Goal: Task Accomplishment & Management: Manage account settings

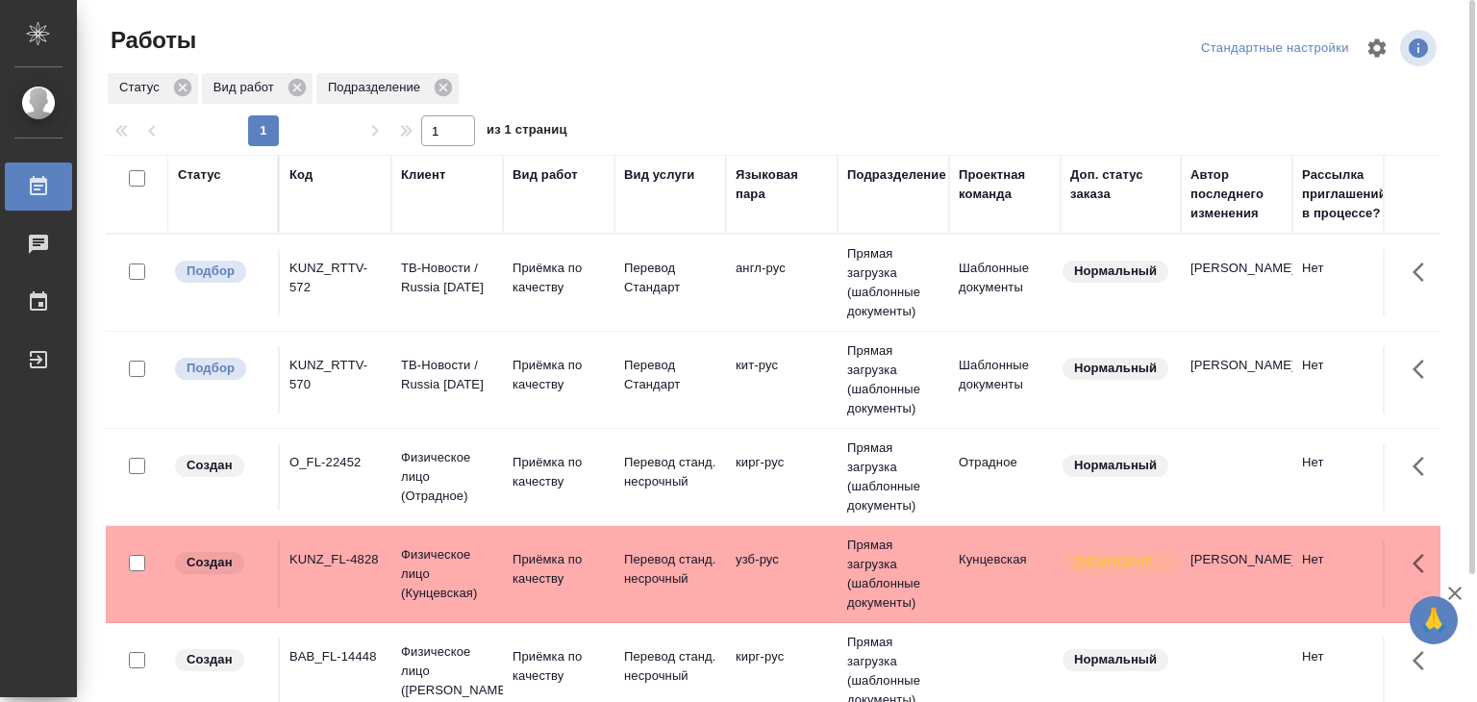
click at [731, 316] on td "кит-рус" at bounding box center [782, 282] width 112 height 67
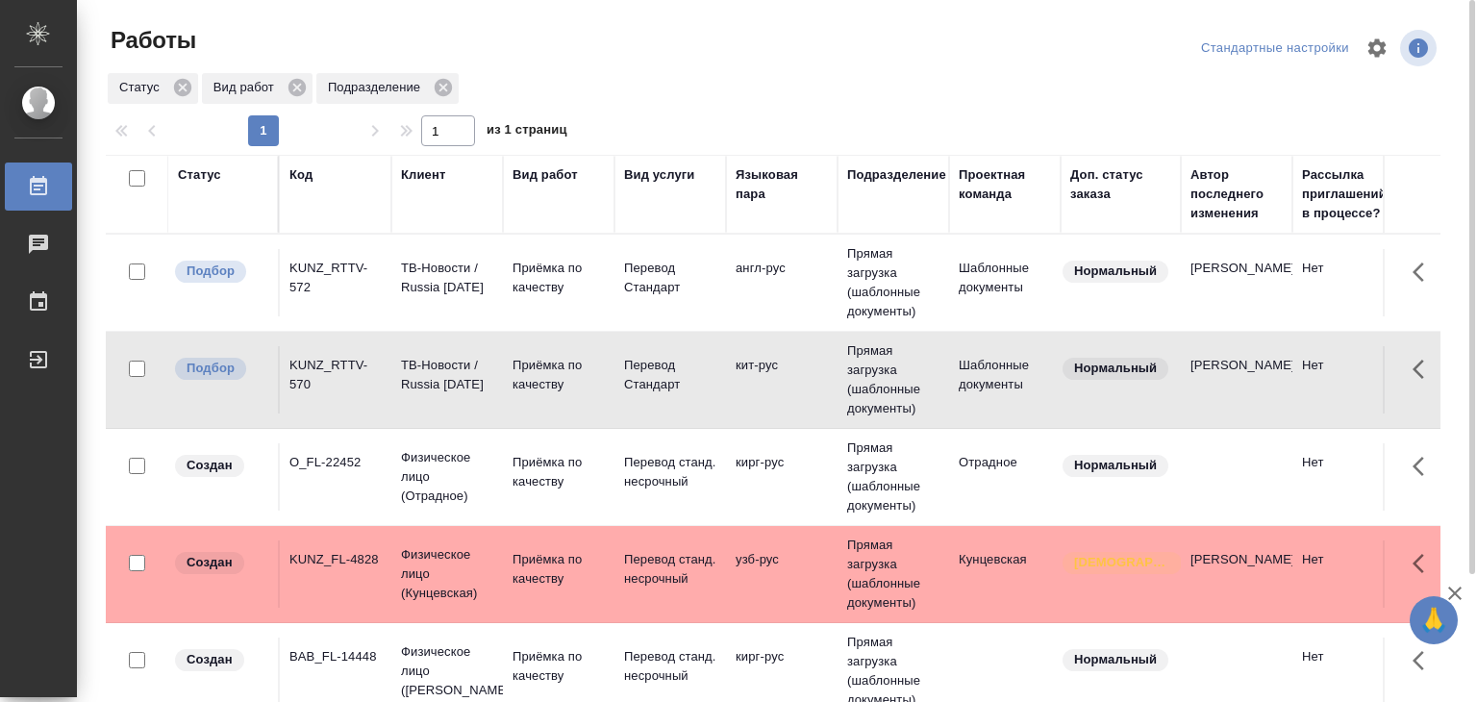
click at [731, 316] on td "кит-рус" at bounding box center [782, 282] width 112 height 67
click at [631, 298] on td "Перевод Стандарт" at bounding box center [670, 282] width 112 height 67
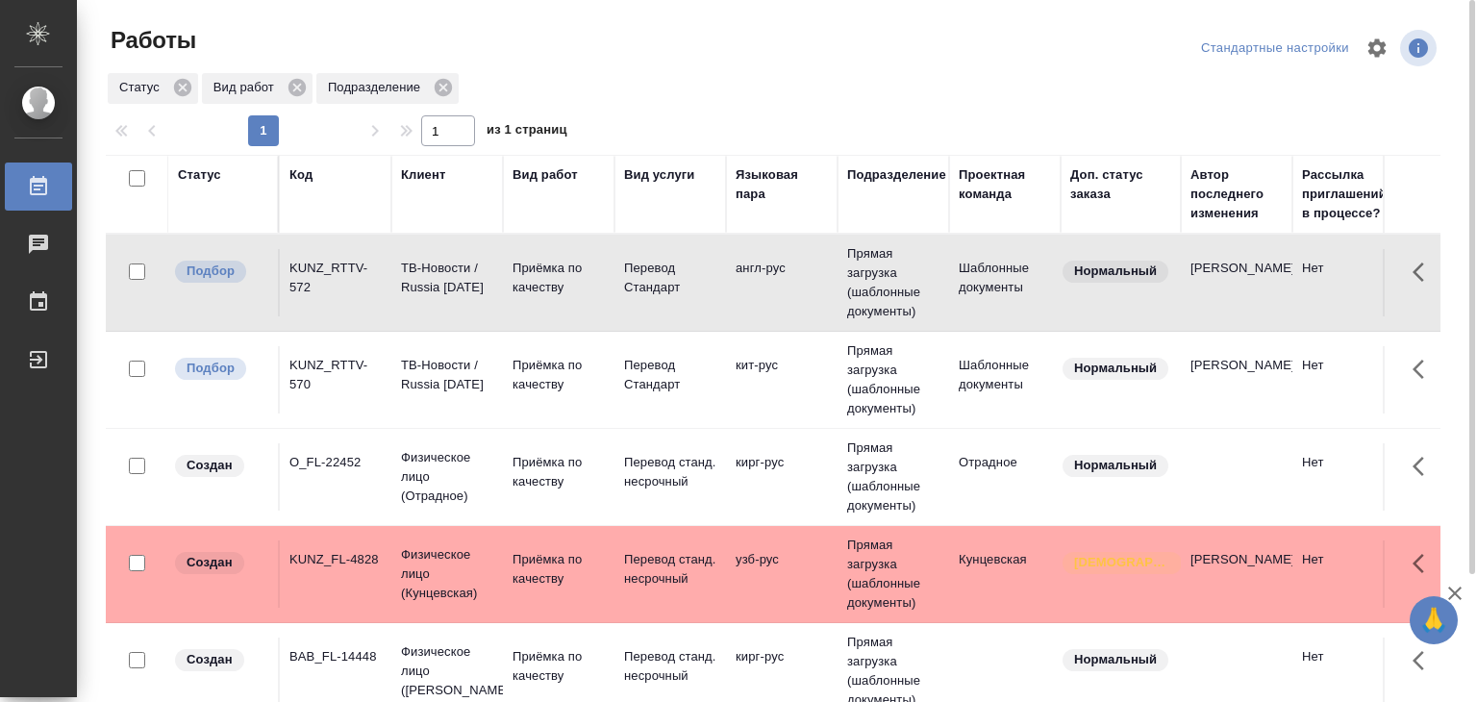
click at [631, 298] on td "Перевод Стандарт" at bounding box center [670, 282] width 112 height 67
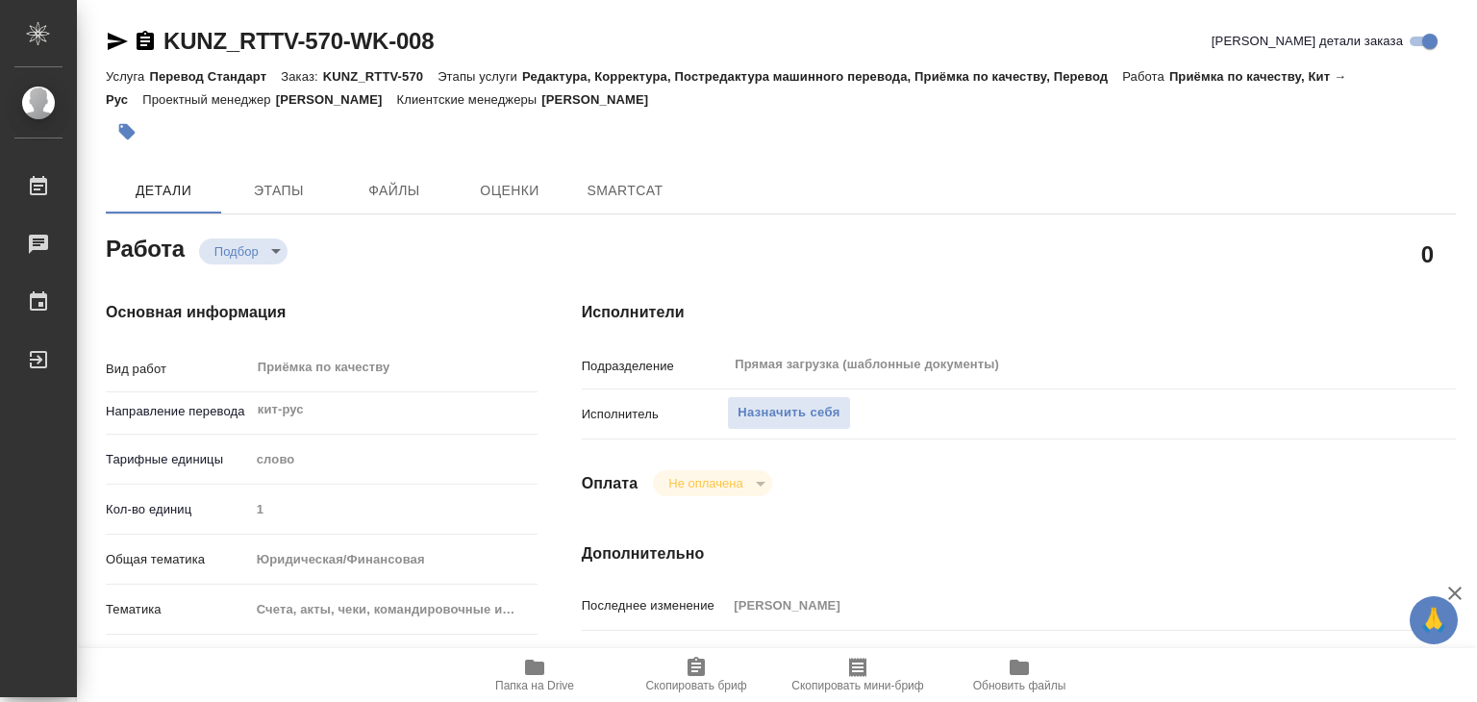
type textarea "x"
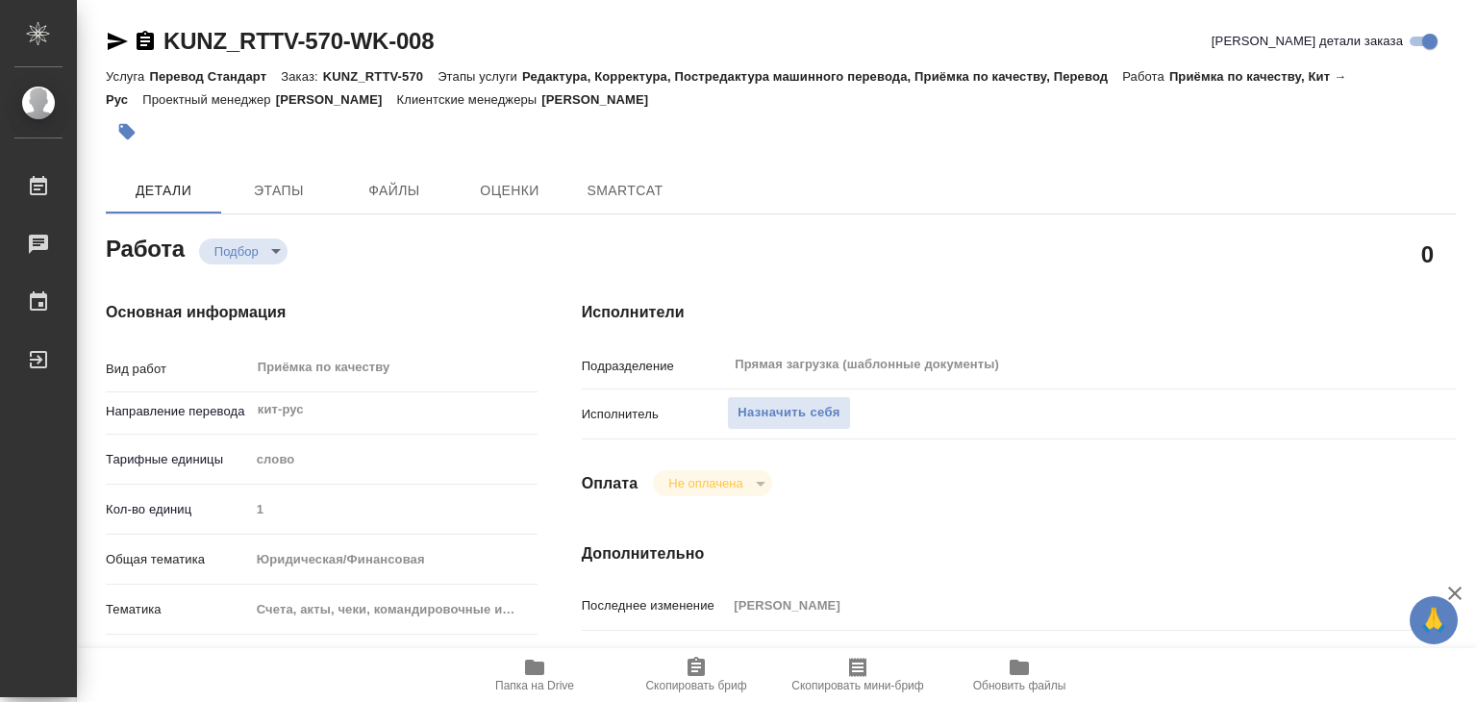
type textarea "x"
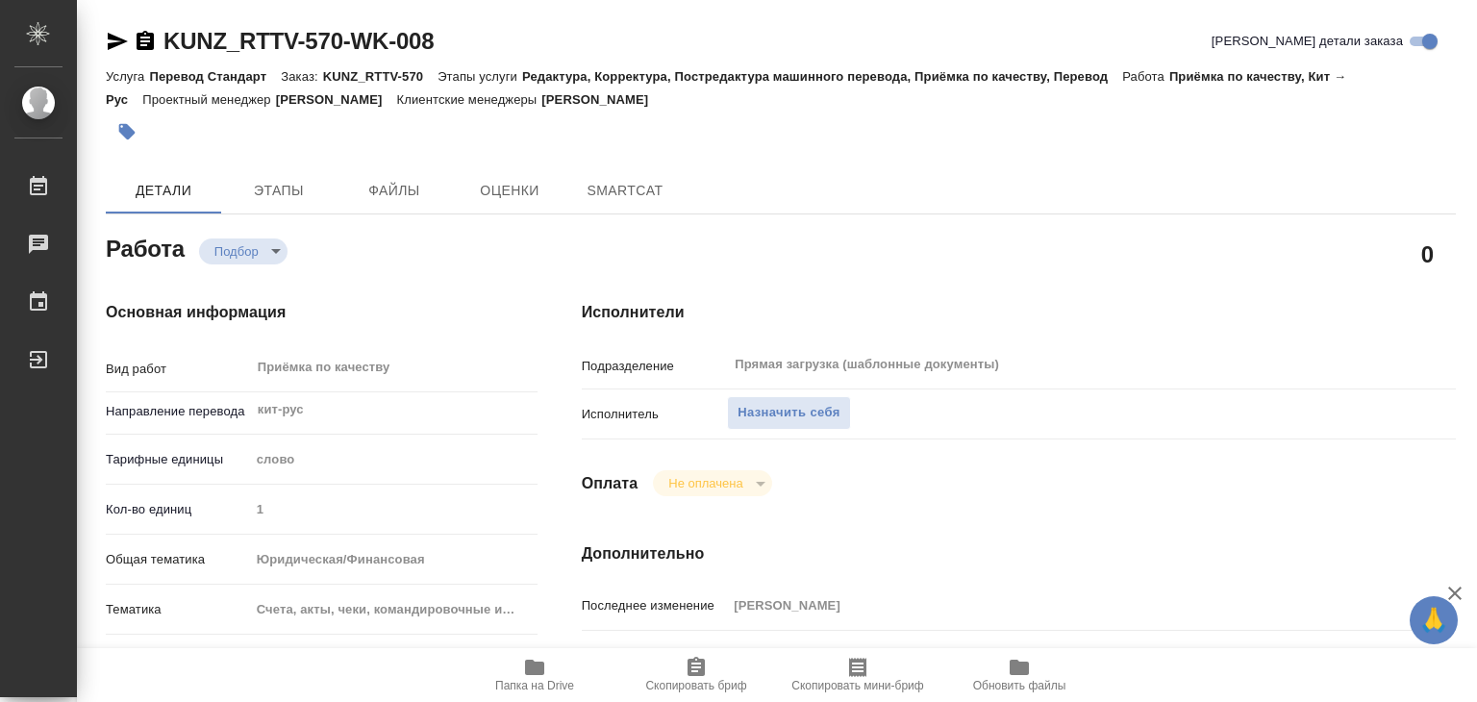
type textarea "x"
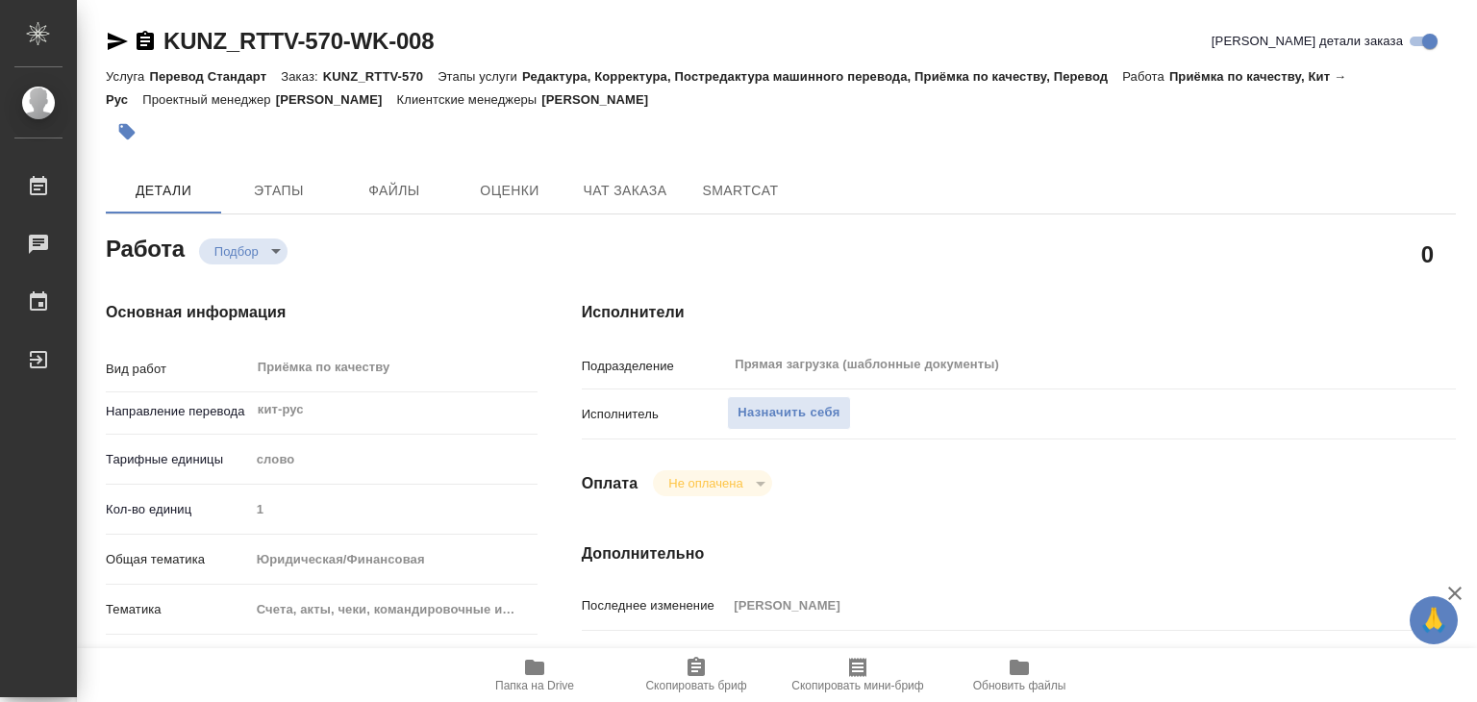
type textarea "x"
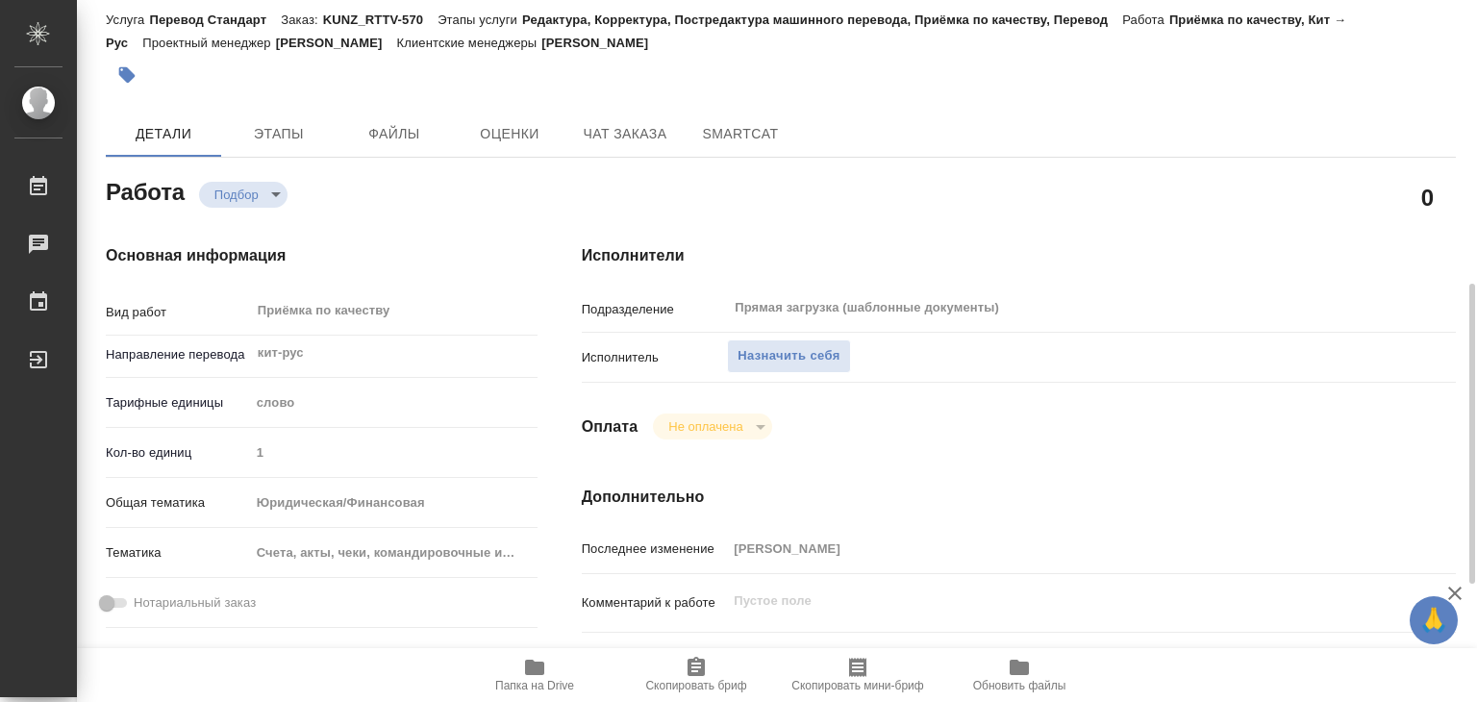
scroll to position [50, 0]
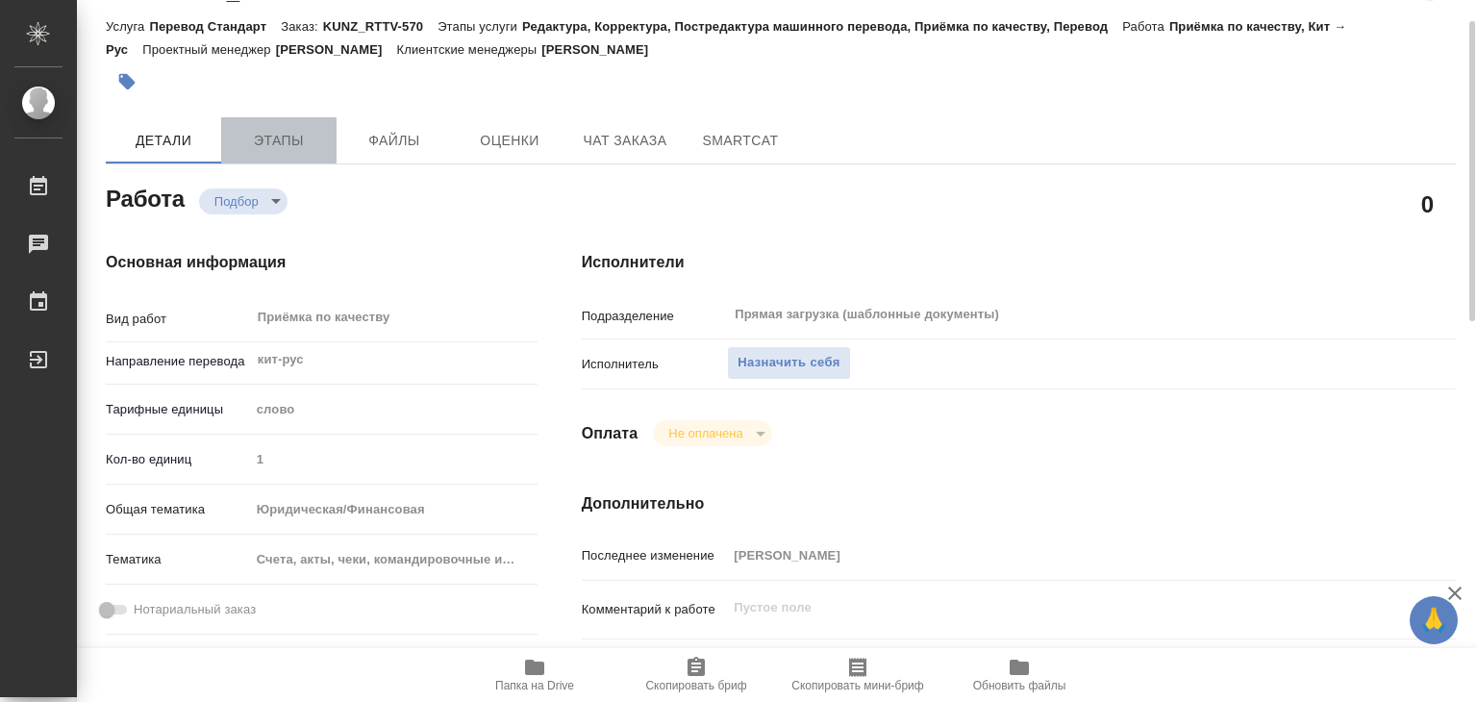
click at [306, 139] on span "Этапы" at bounding box center [279, 141] width 92 height 24
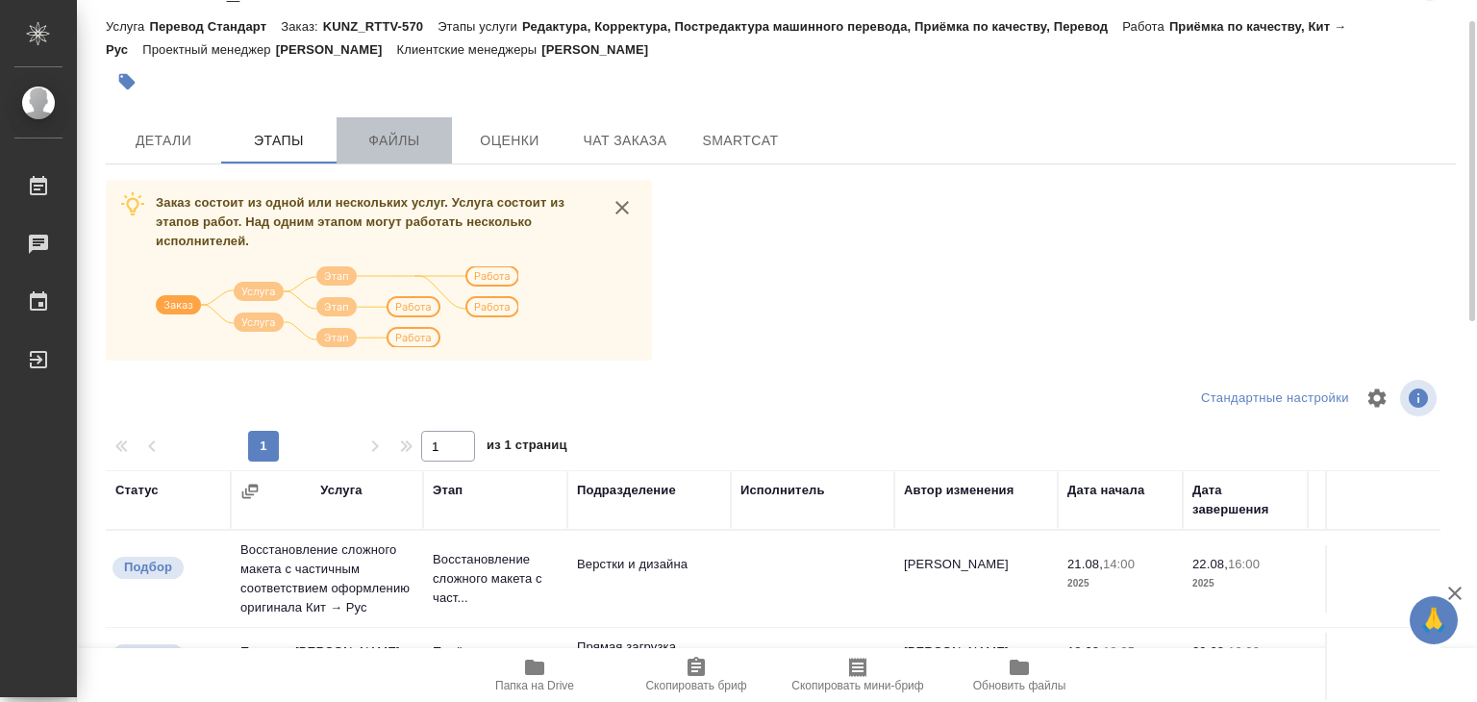
click at [378, 147] on span "Файлы" at bounding box center [394, 141] width 92 height 24
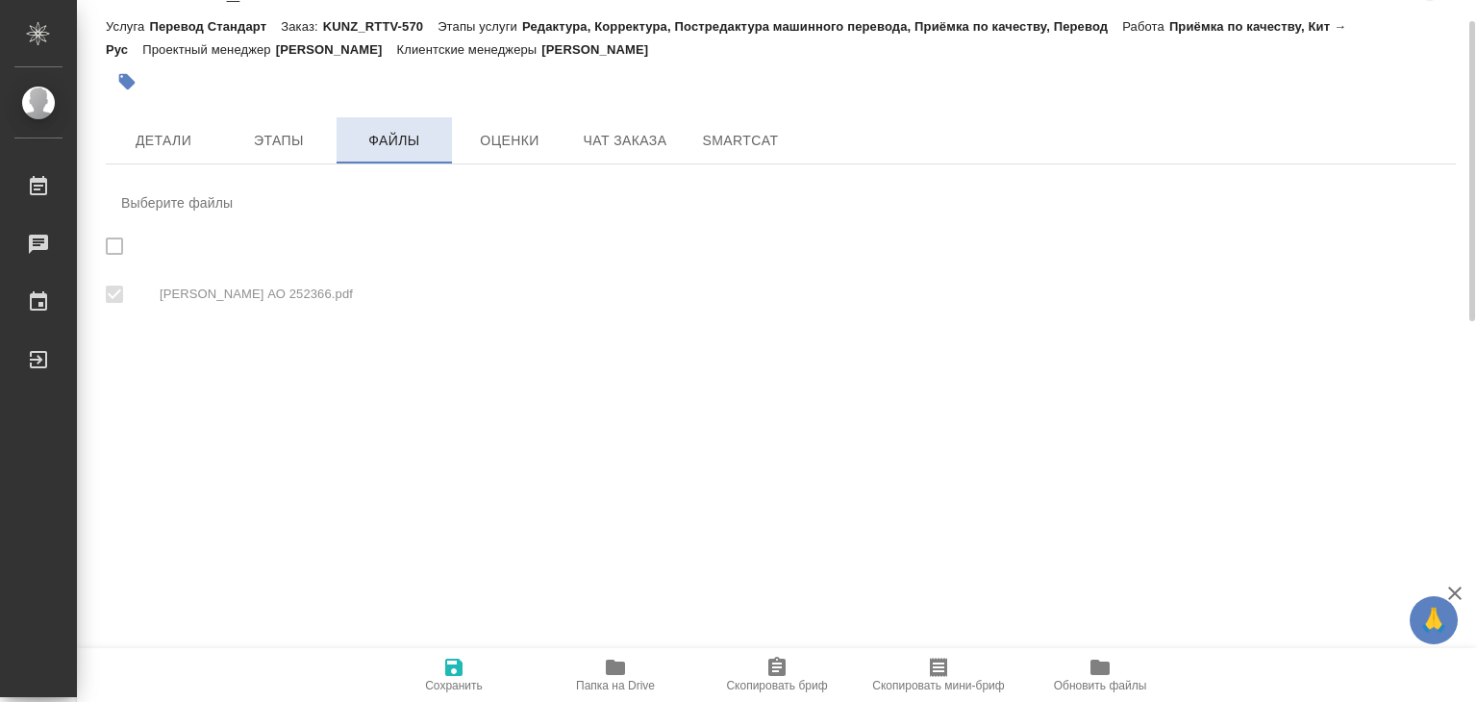
checkbox input "true"
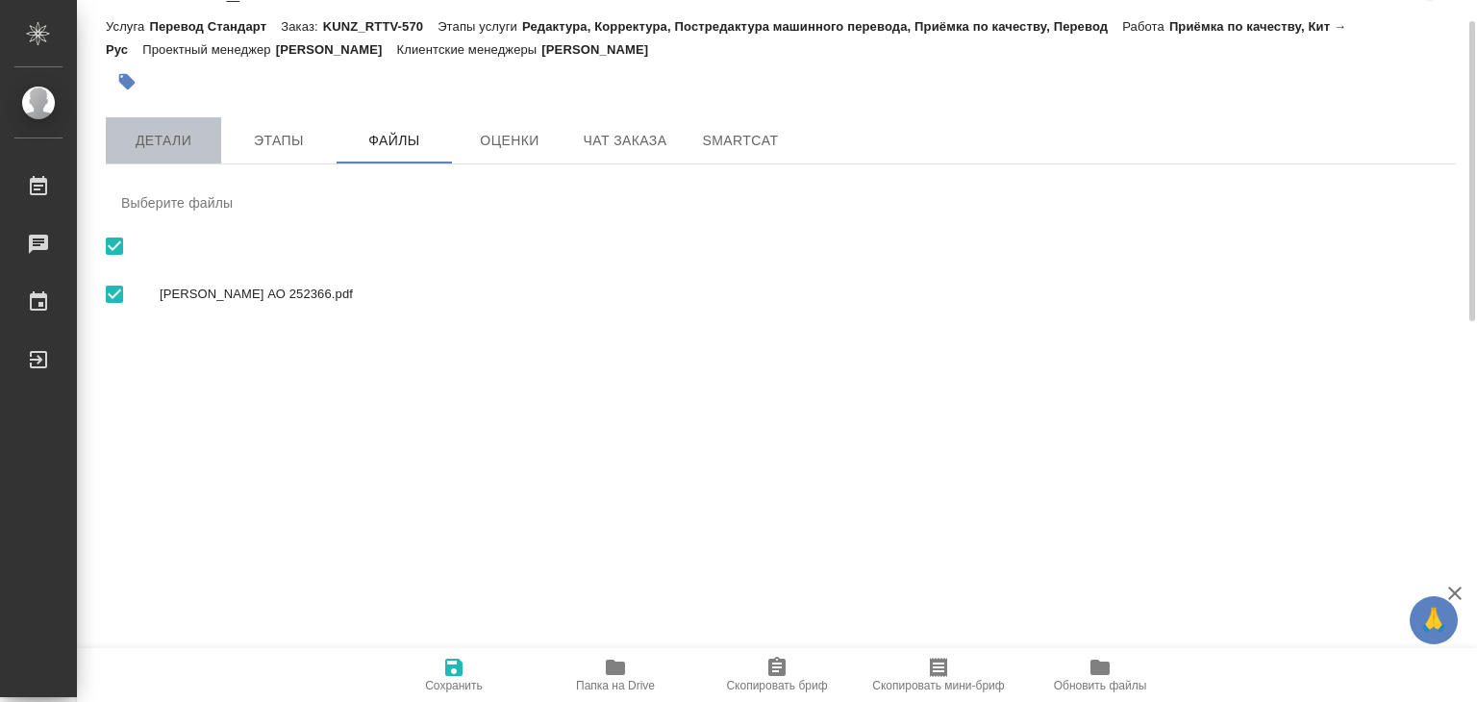
click at [206, 138] on span "Детали" at bounding box center [163, 141] width 92 height 24
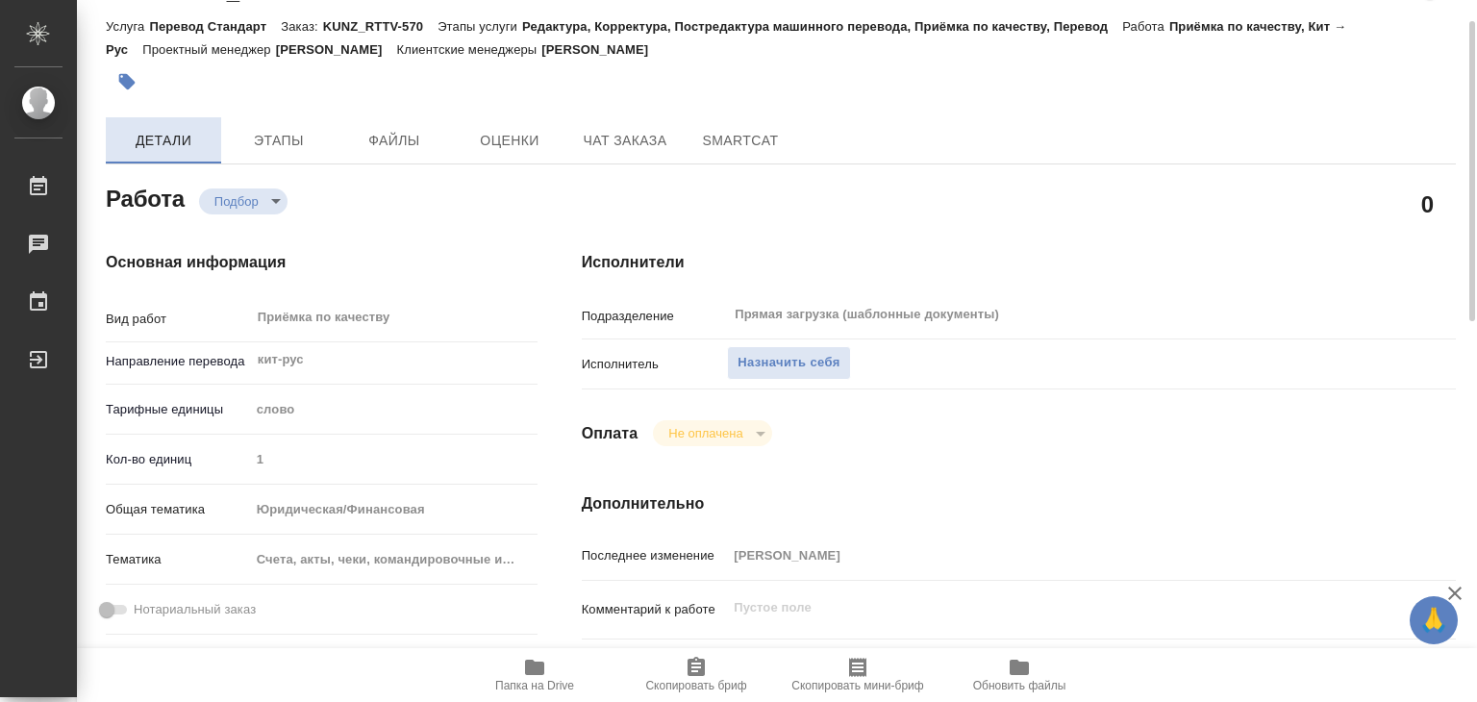
type textarea "x"
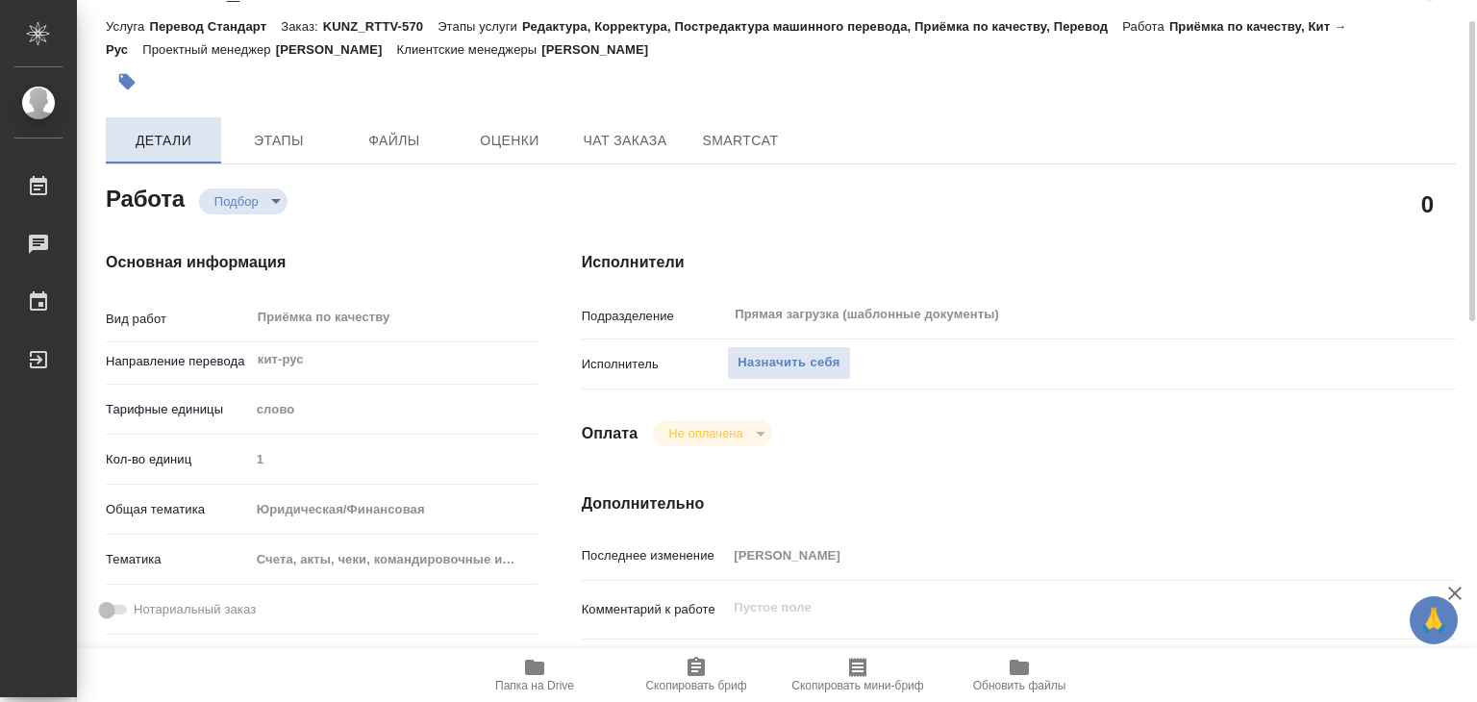
type textarea "x"
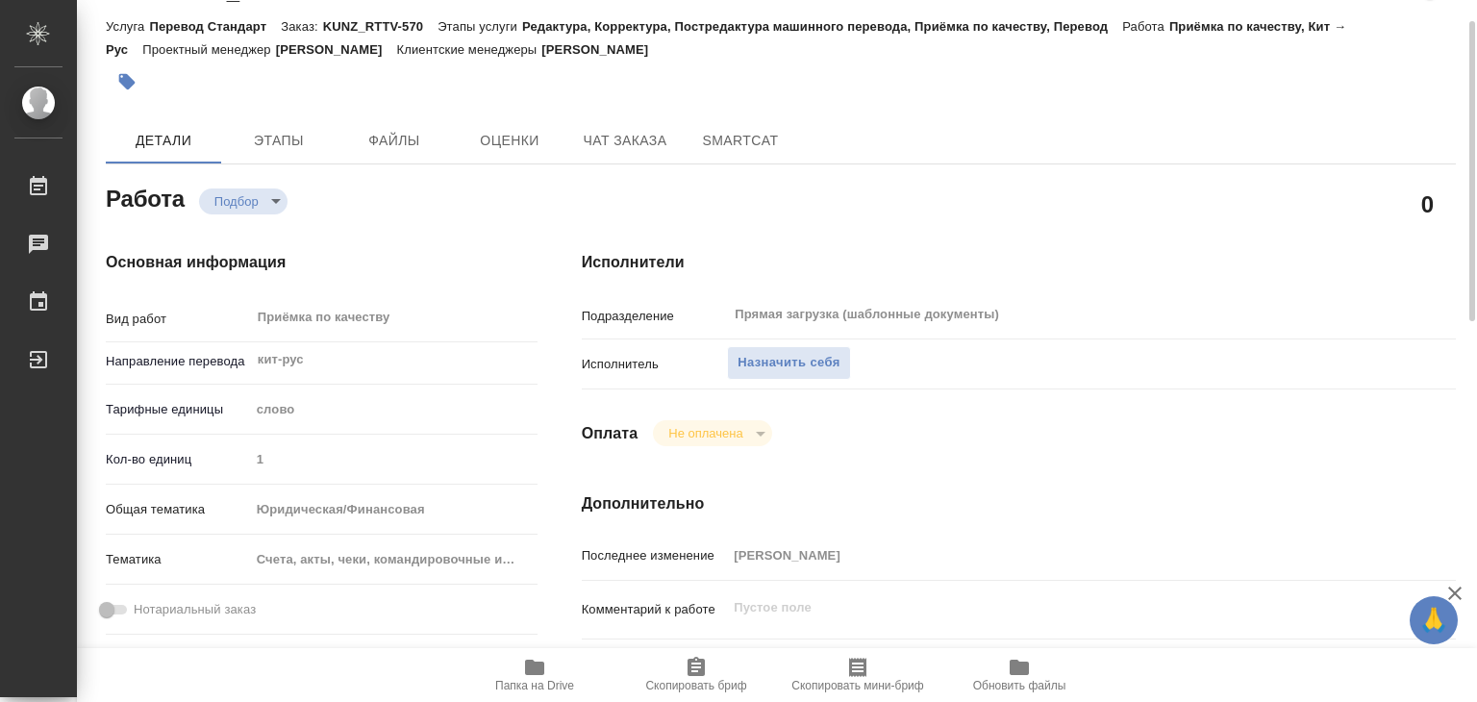
type textarea "x"
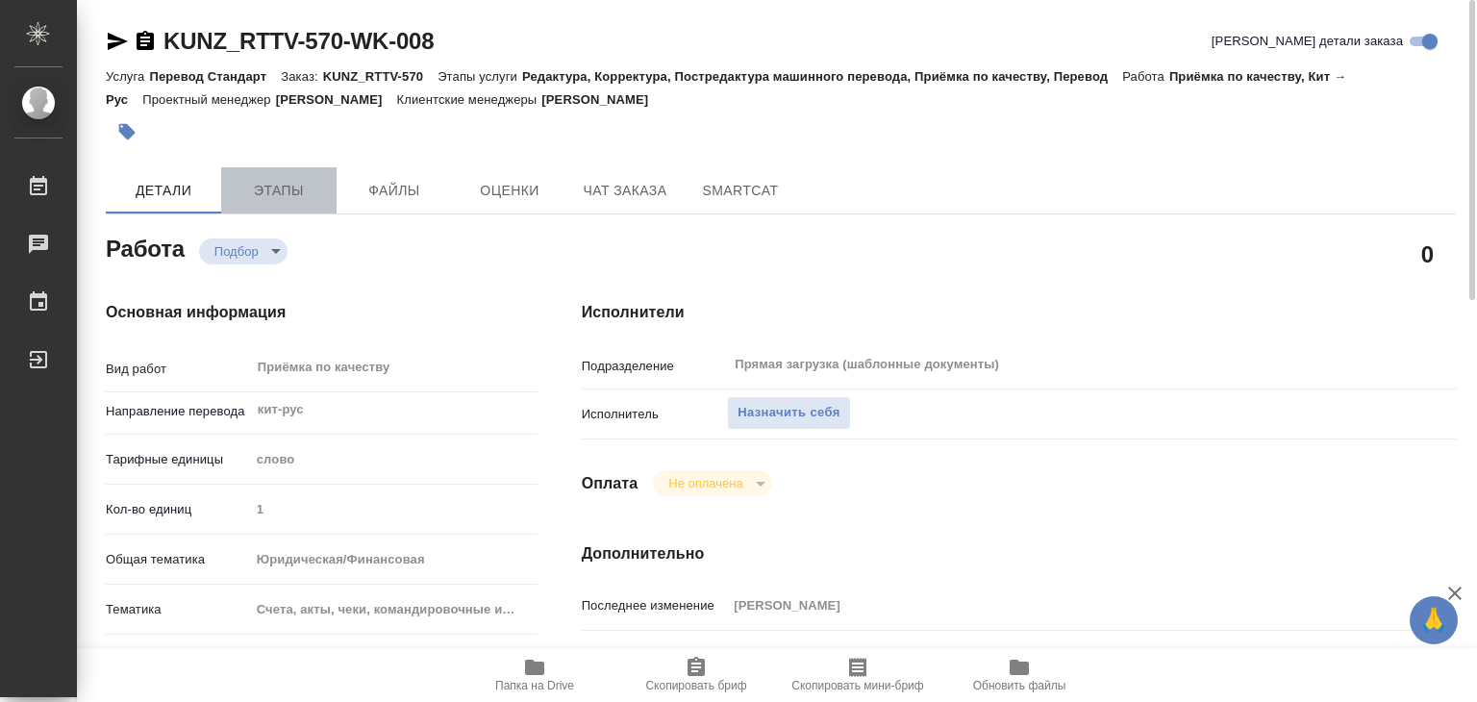
click at [284, 189] on span "Этапы" at bounding box center [279, 191] width 92 height 24
type textarea "x"
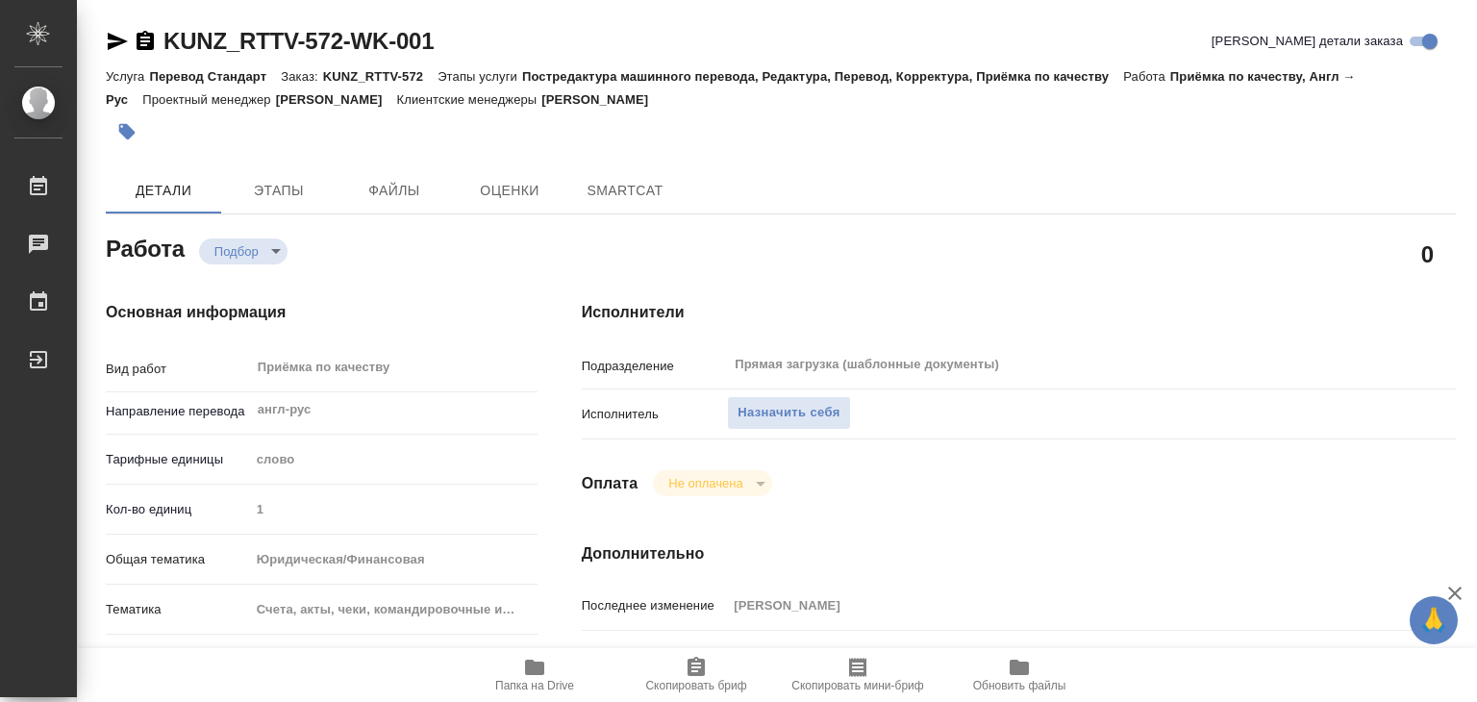
type textarea "x"
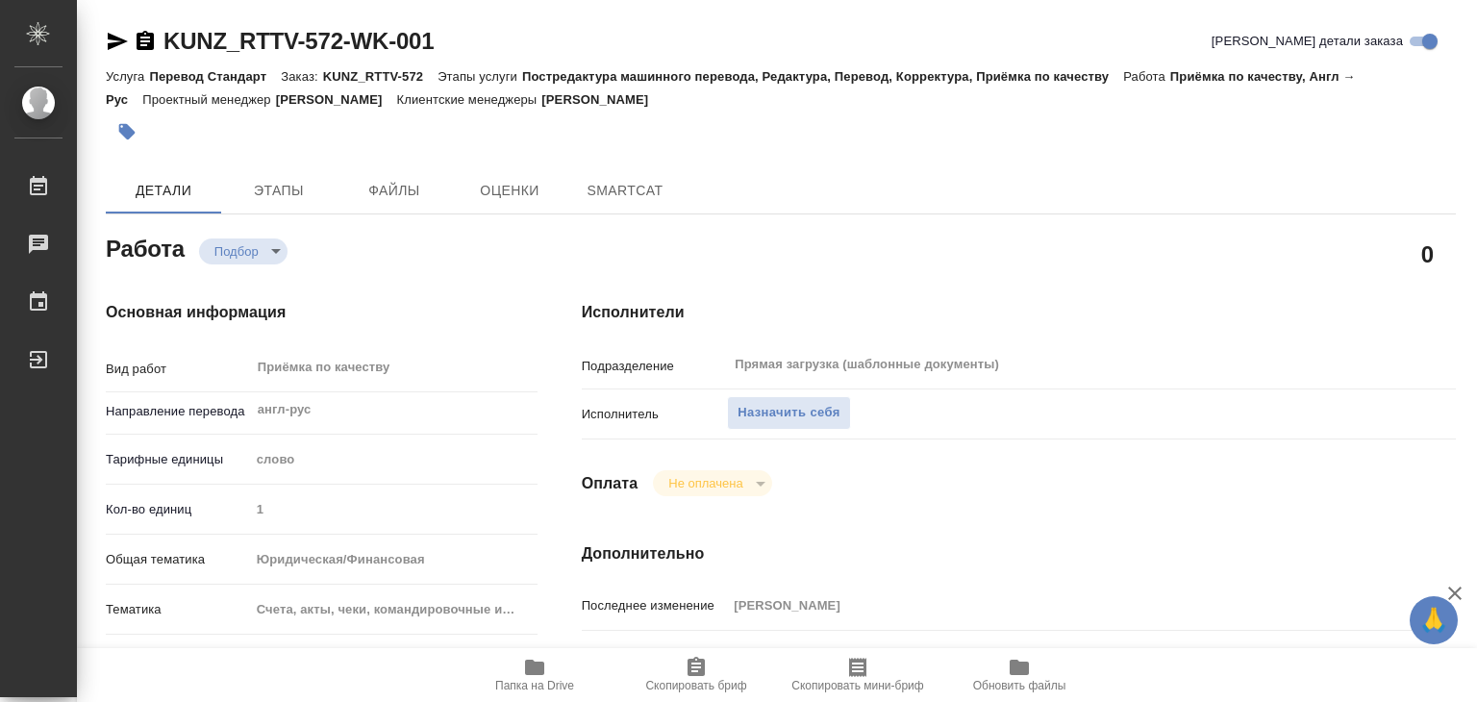
type textarea "x"
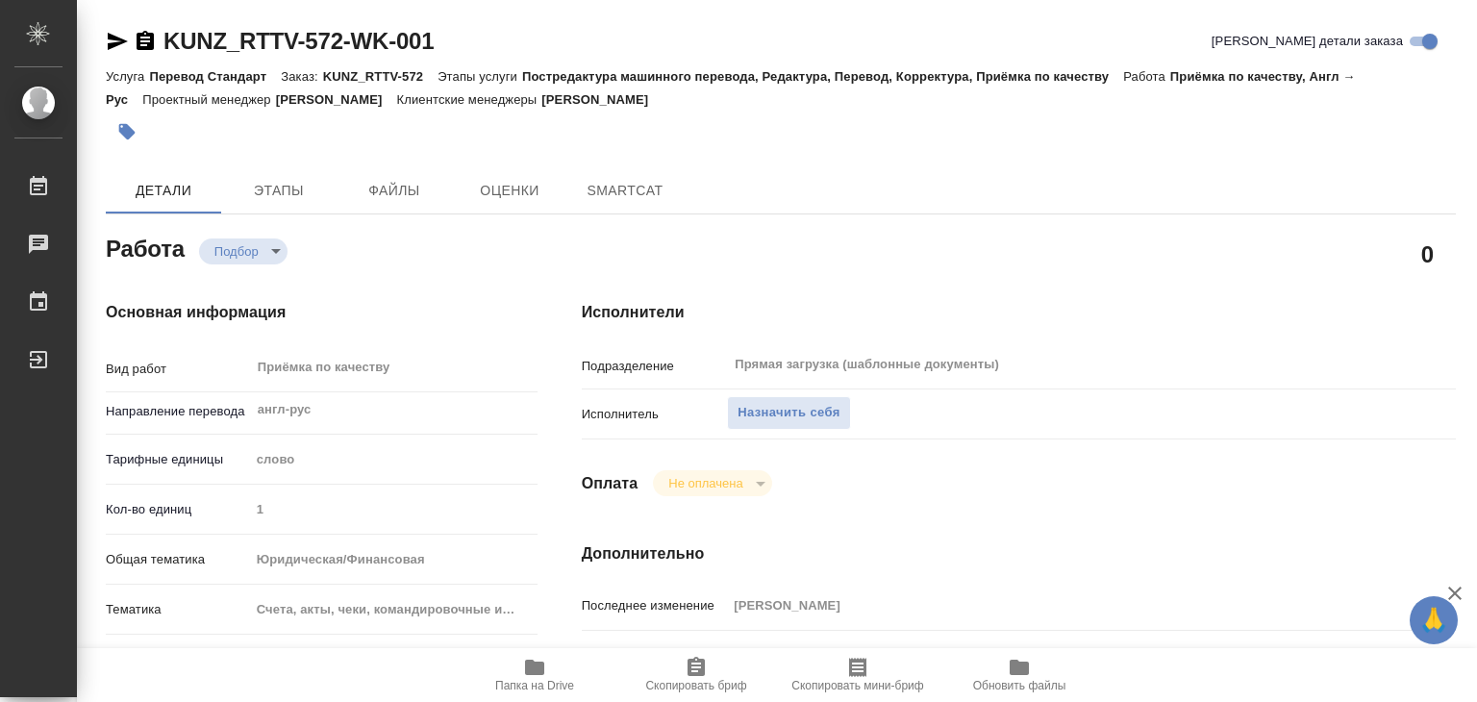
type textarea "x"
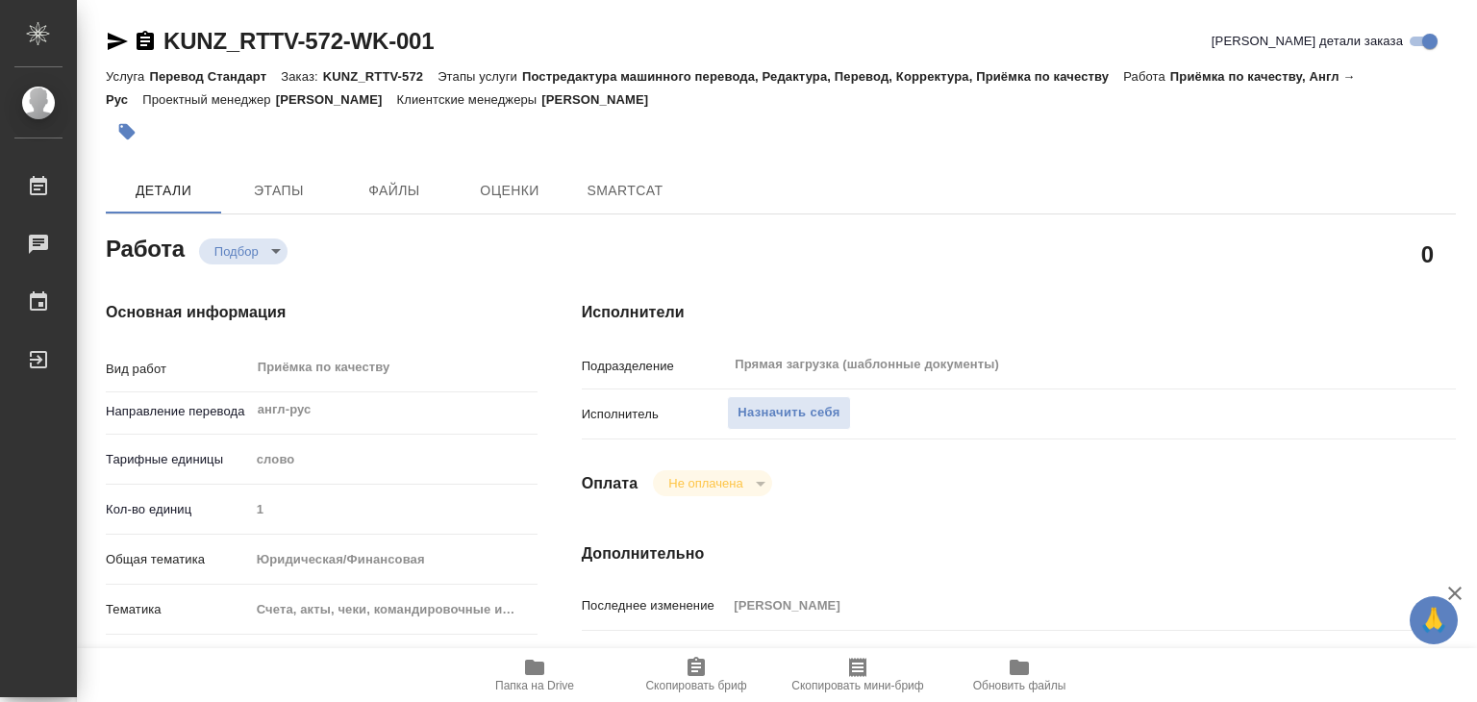
type textarea "x"
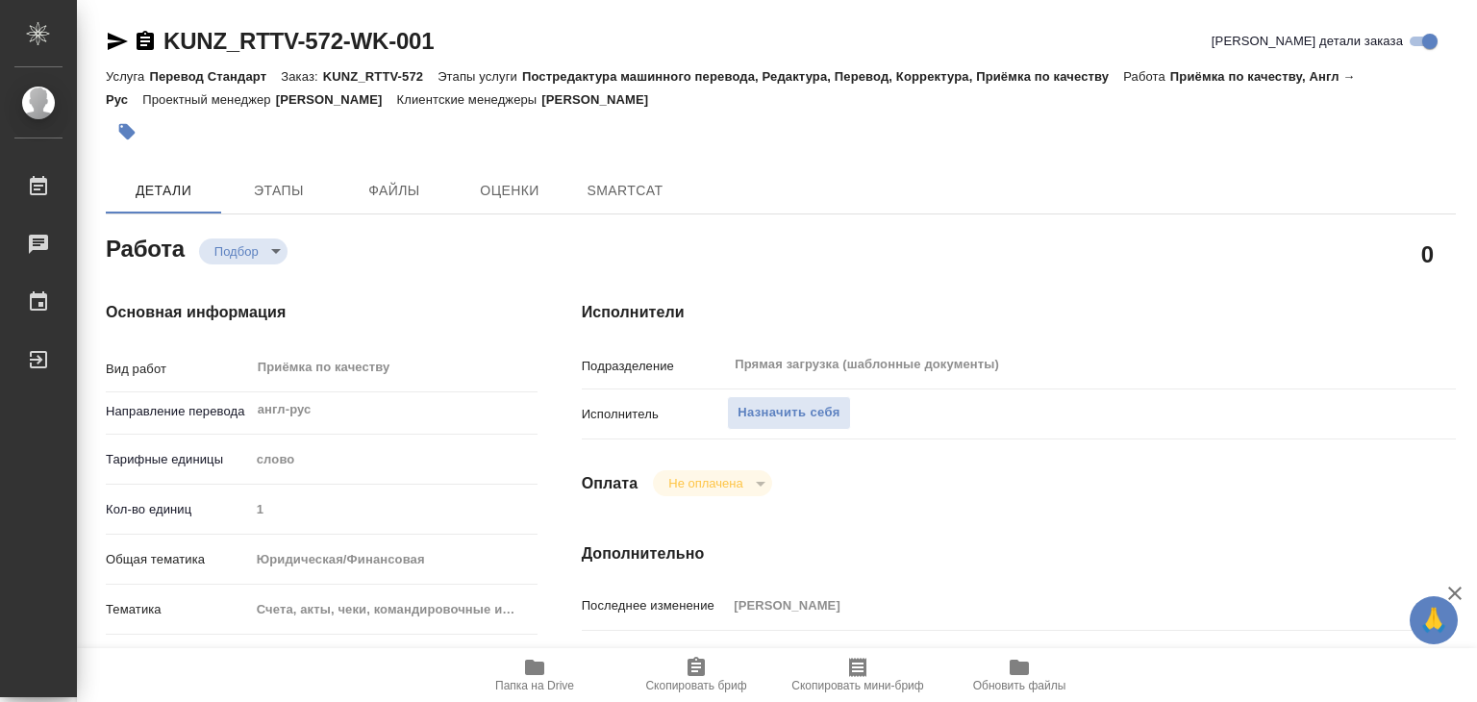
type textarea "x"
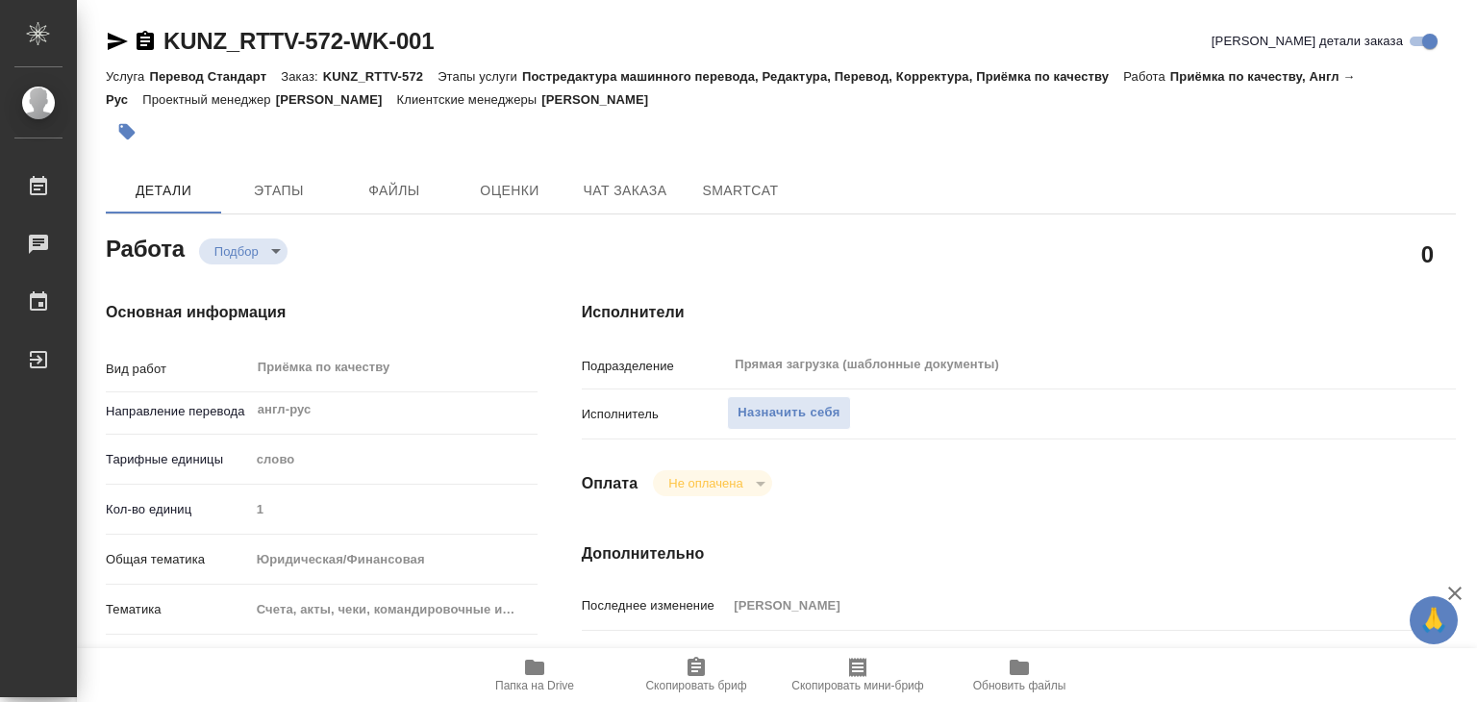
type textarea "x"
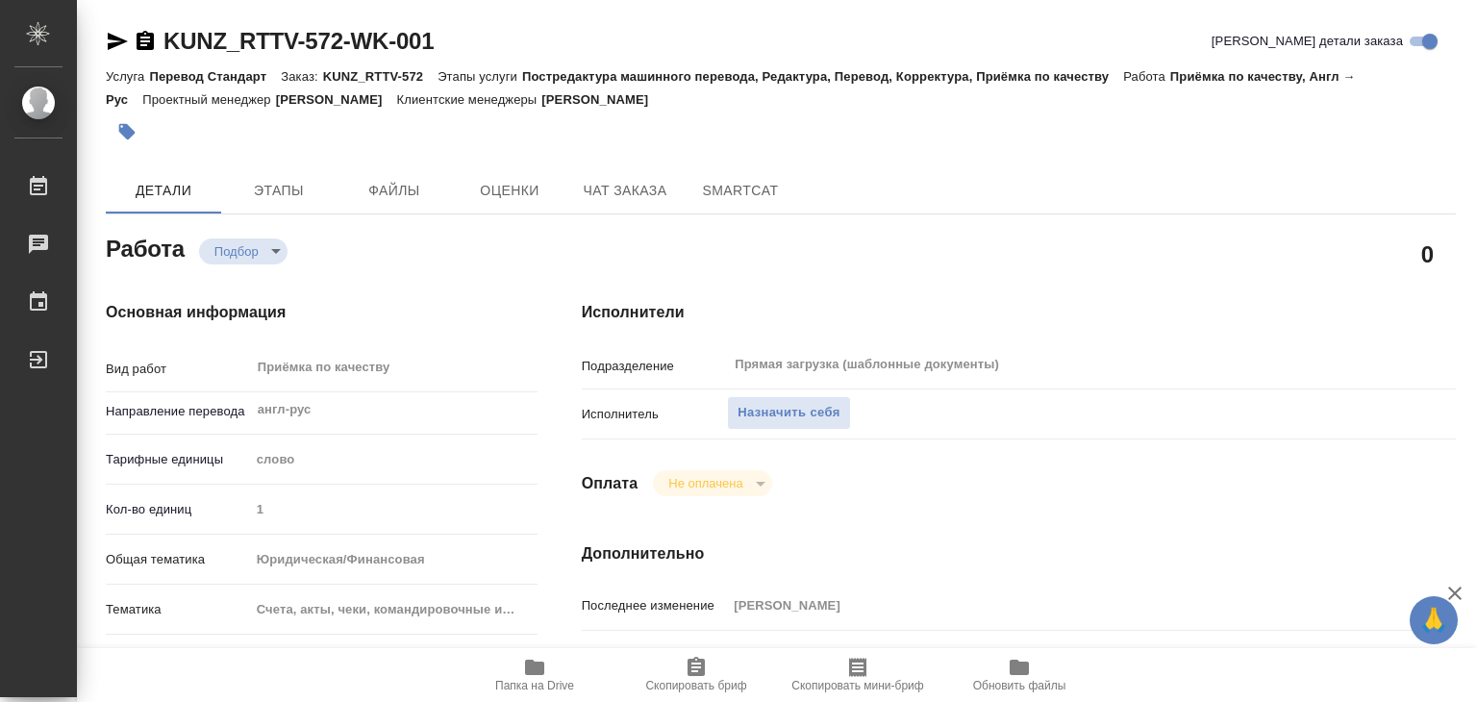
type textarea "x"
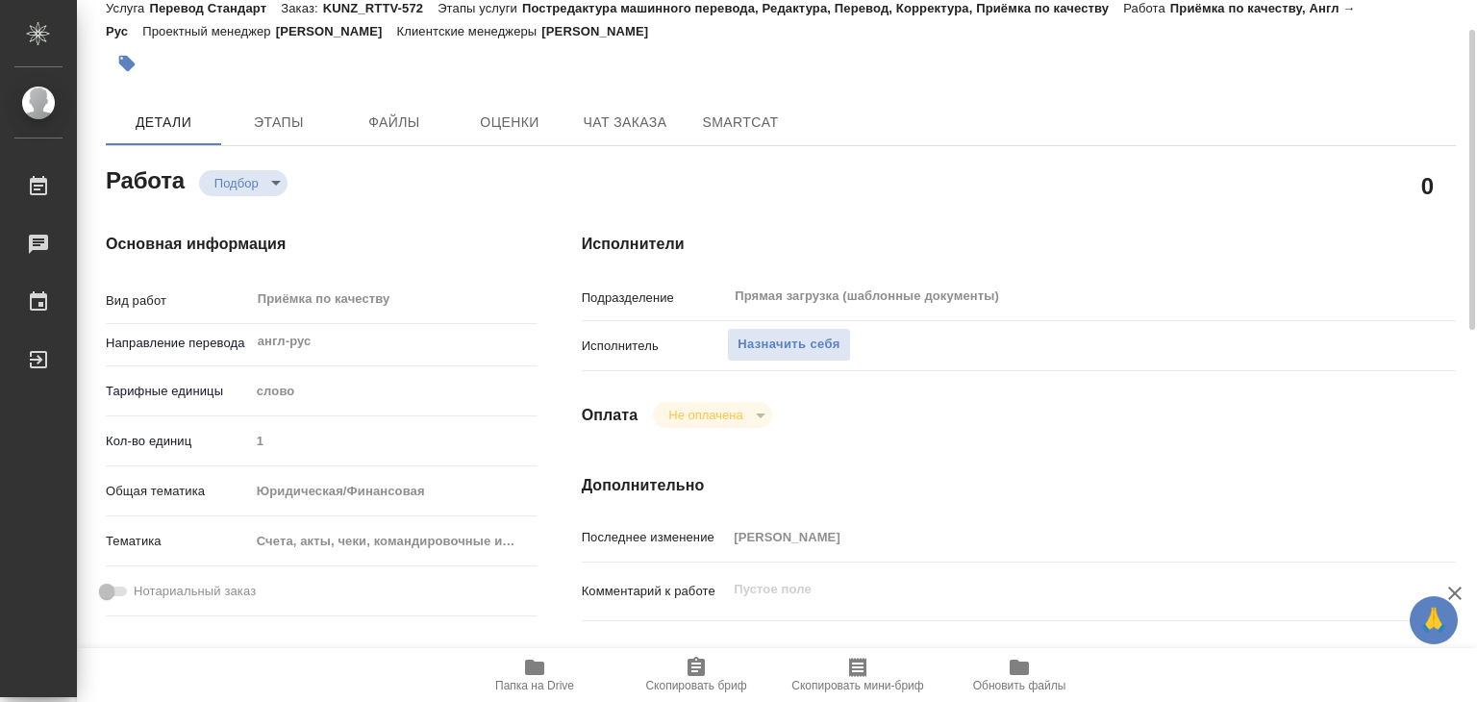
scroll to position [69, 0]
click at [398, 140] on button "Файлы" at bounding box center [393, 121] width 115 height 46
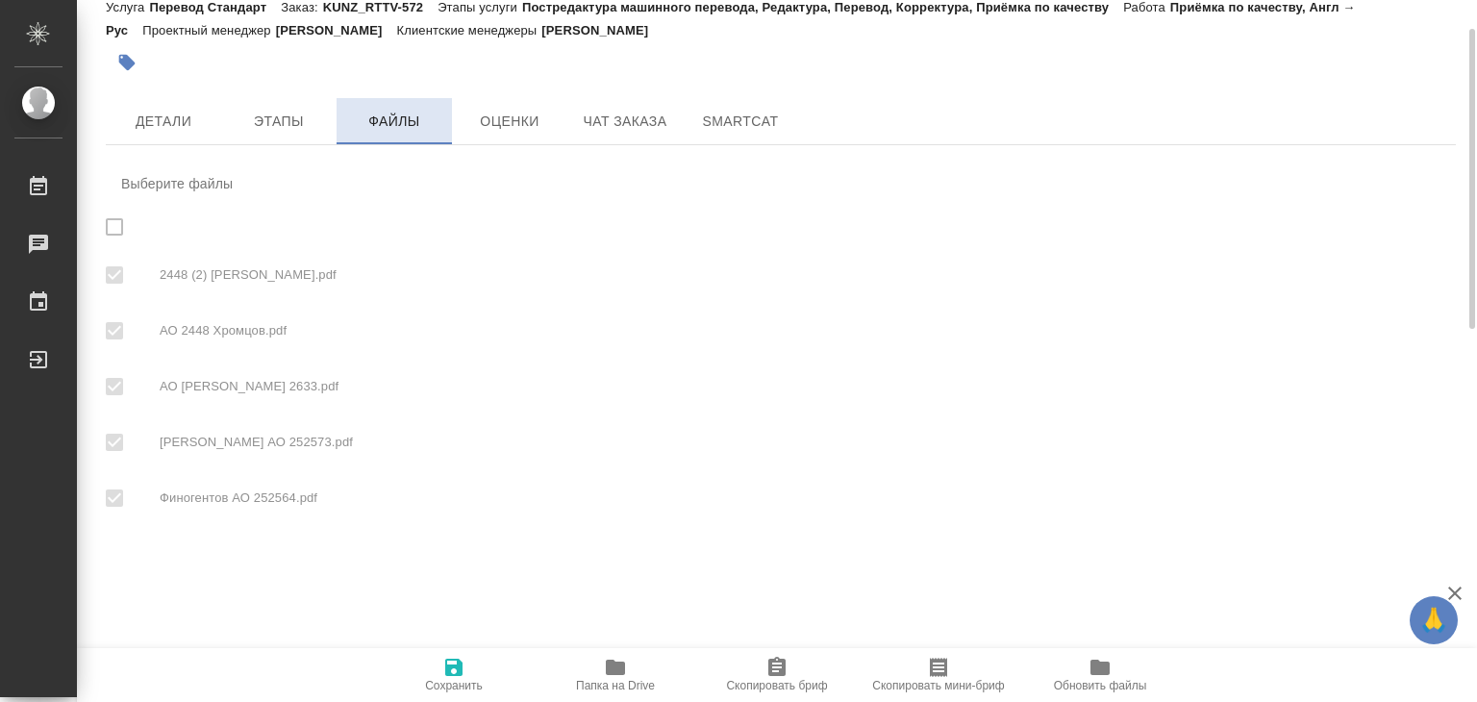
checkbox input "true"
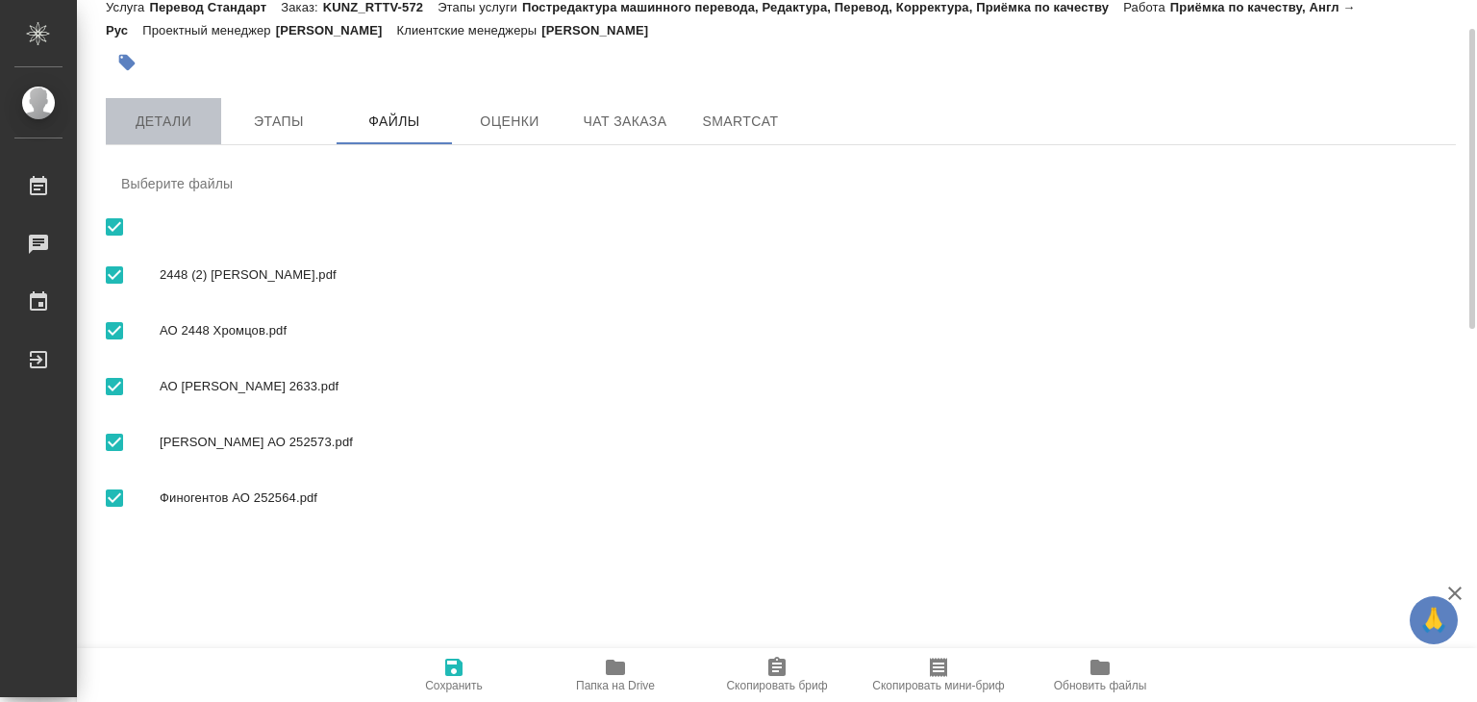
click at [169, 101] on button "Детали" at bounding box center [163, 121] width 115 height 46
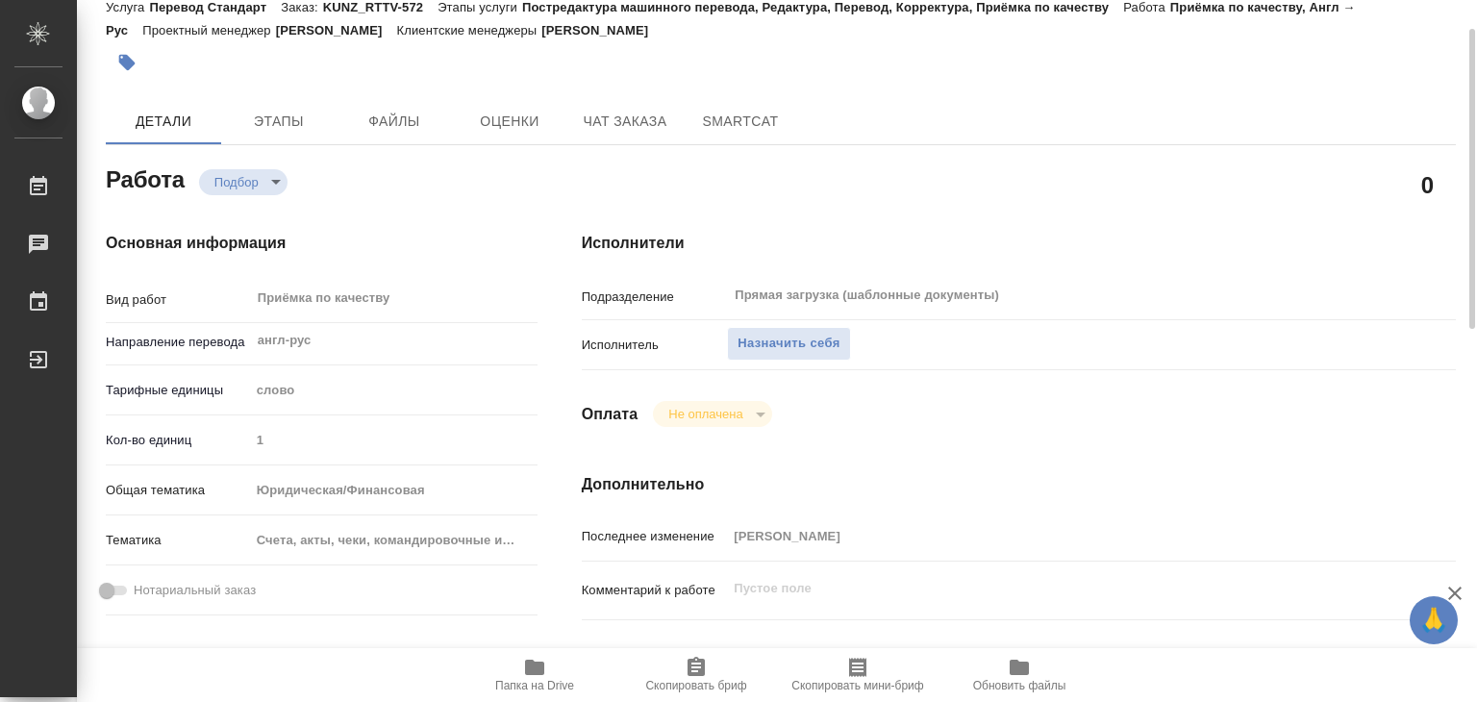
type textarea "x"
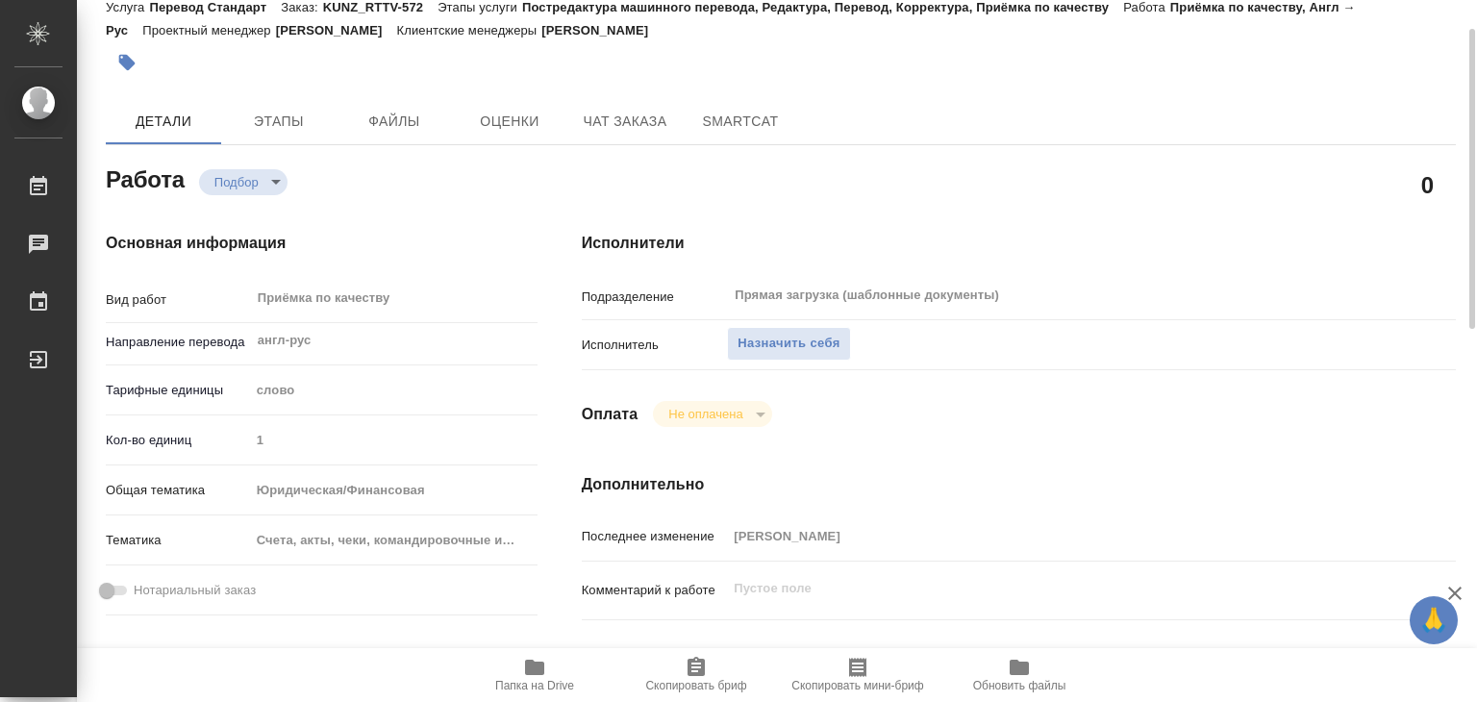
type textarea "x"
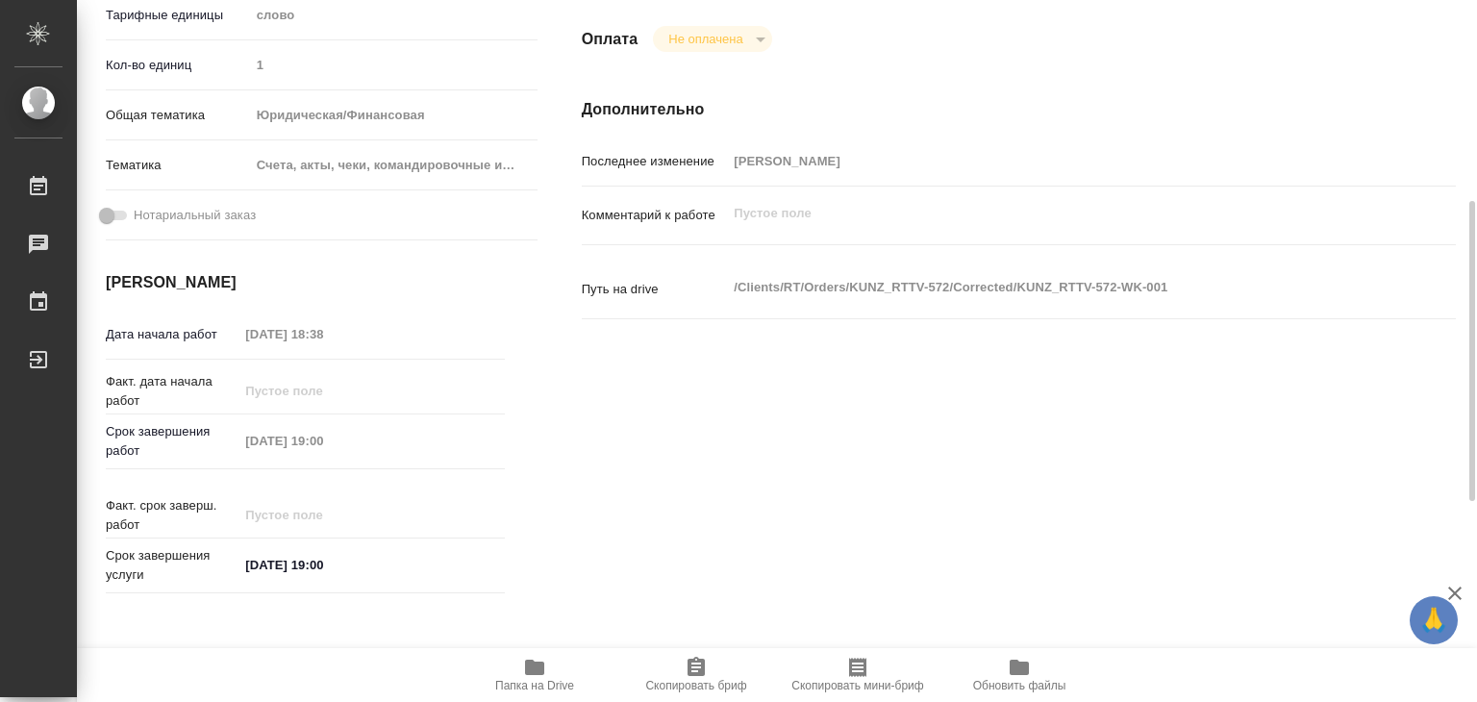
scroll to position [452, 0]
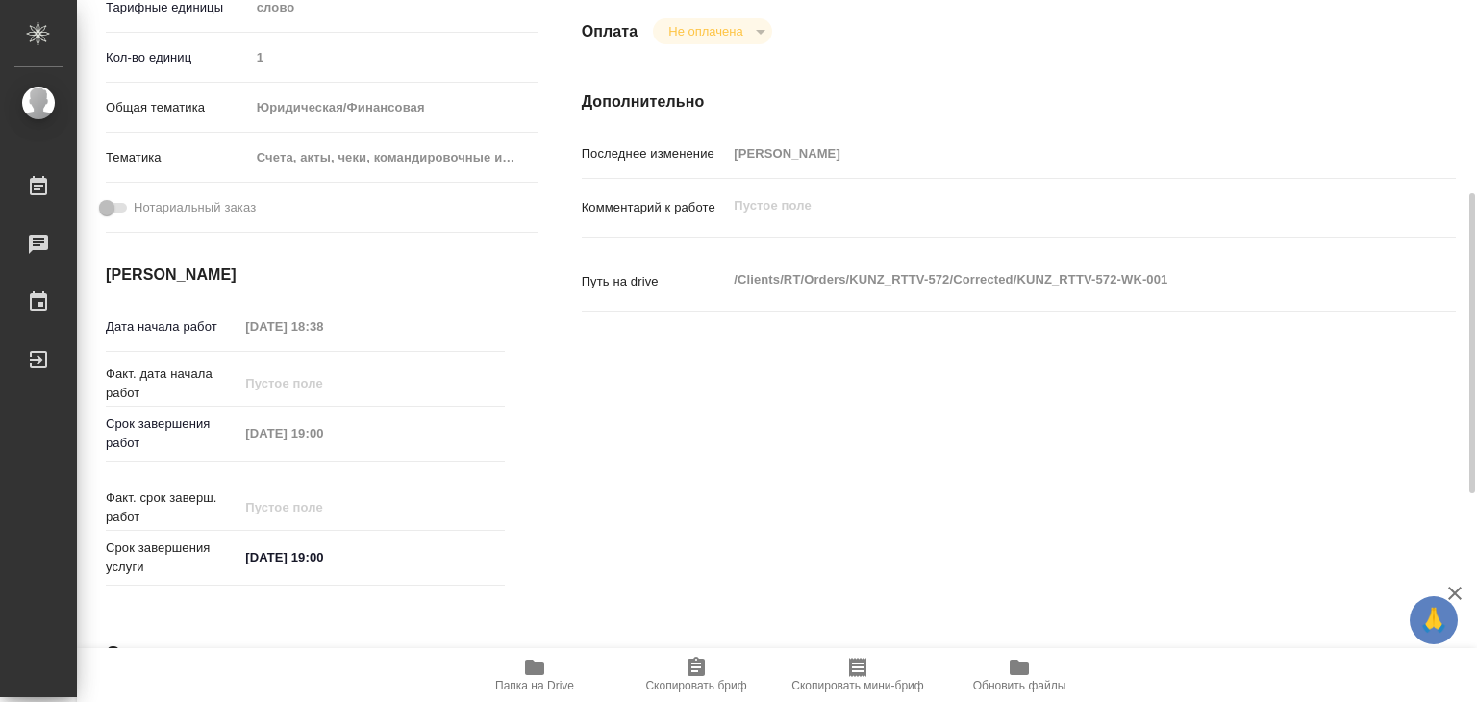
type textarea "x"
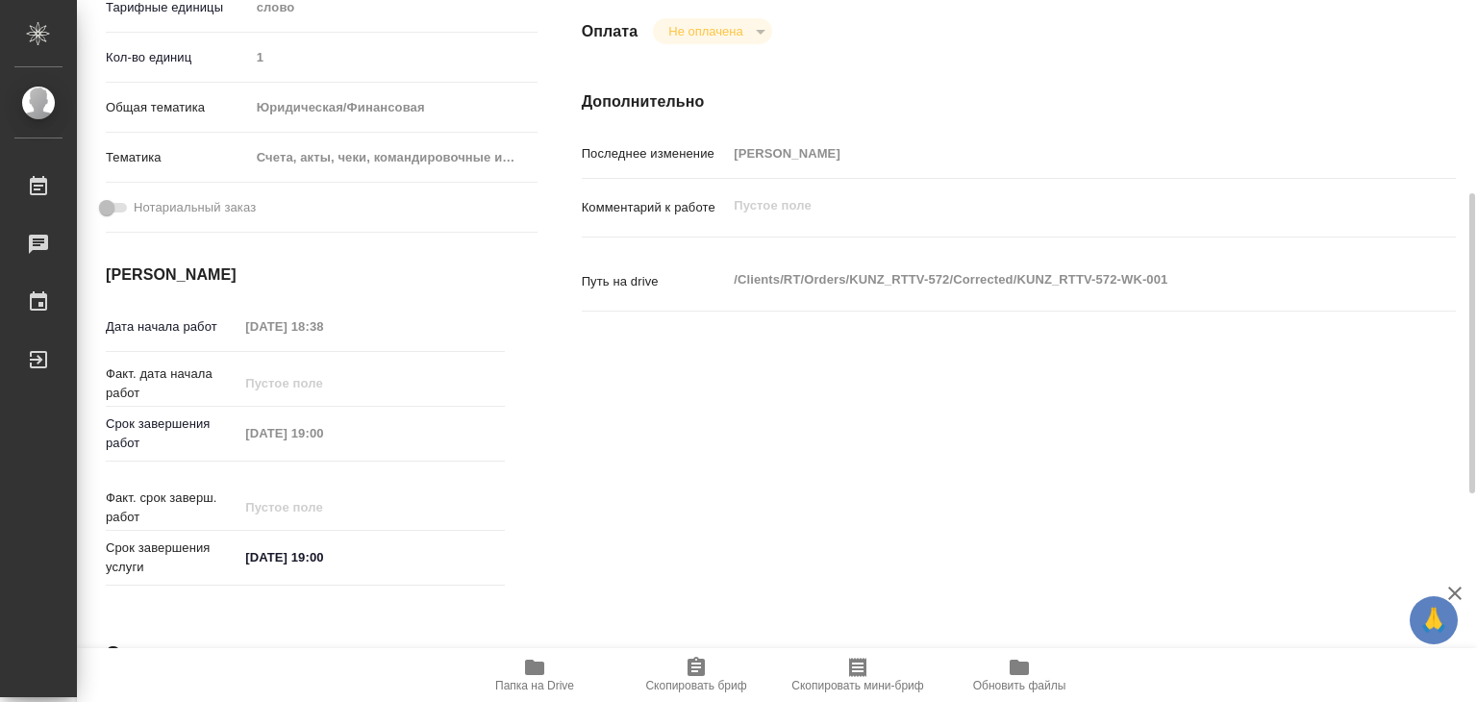
scroll to position [0, 0]
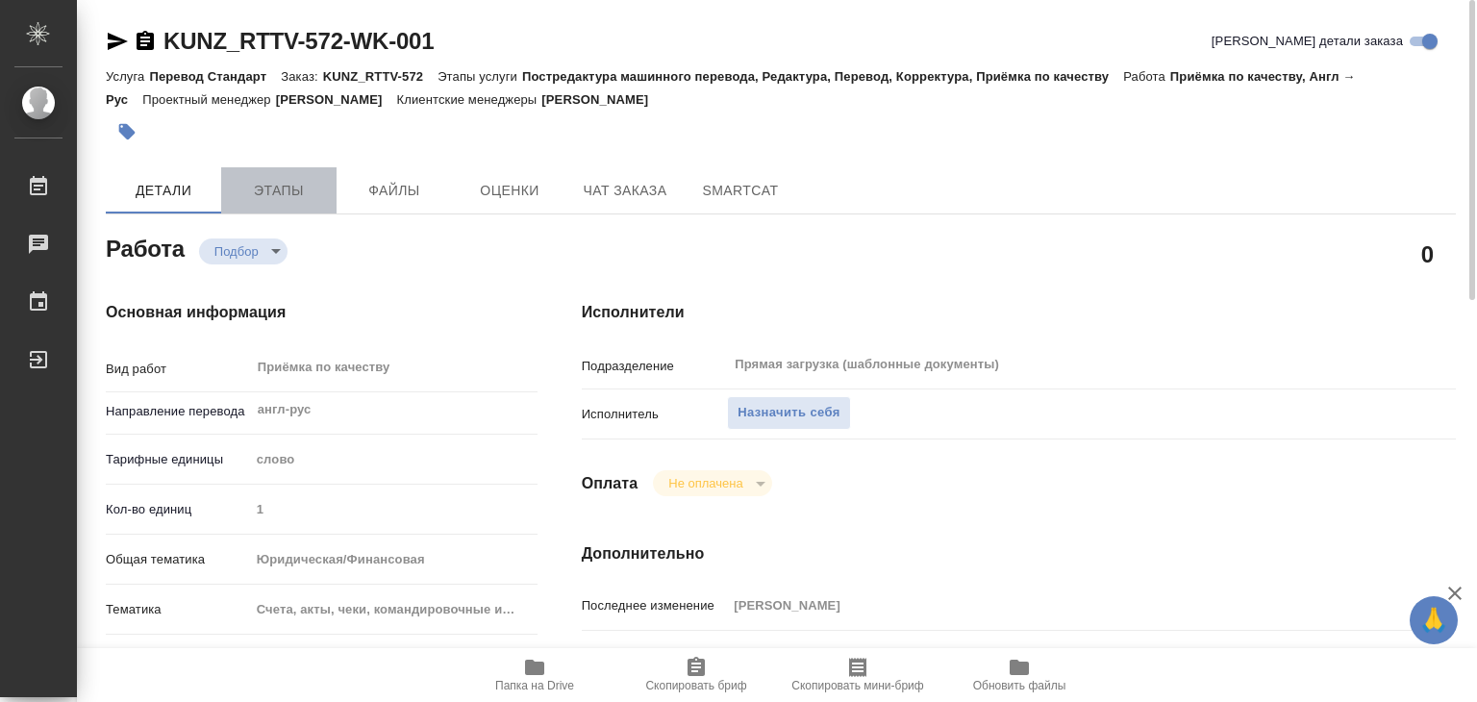
click at [277, 195] on span "Этапы" at bounding box center [279, 191] width 92 height 24
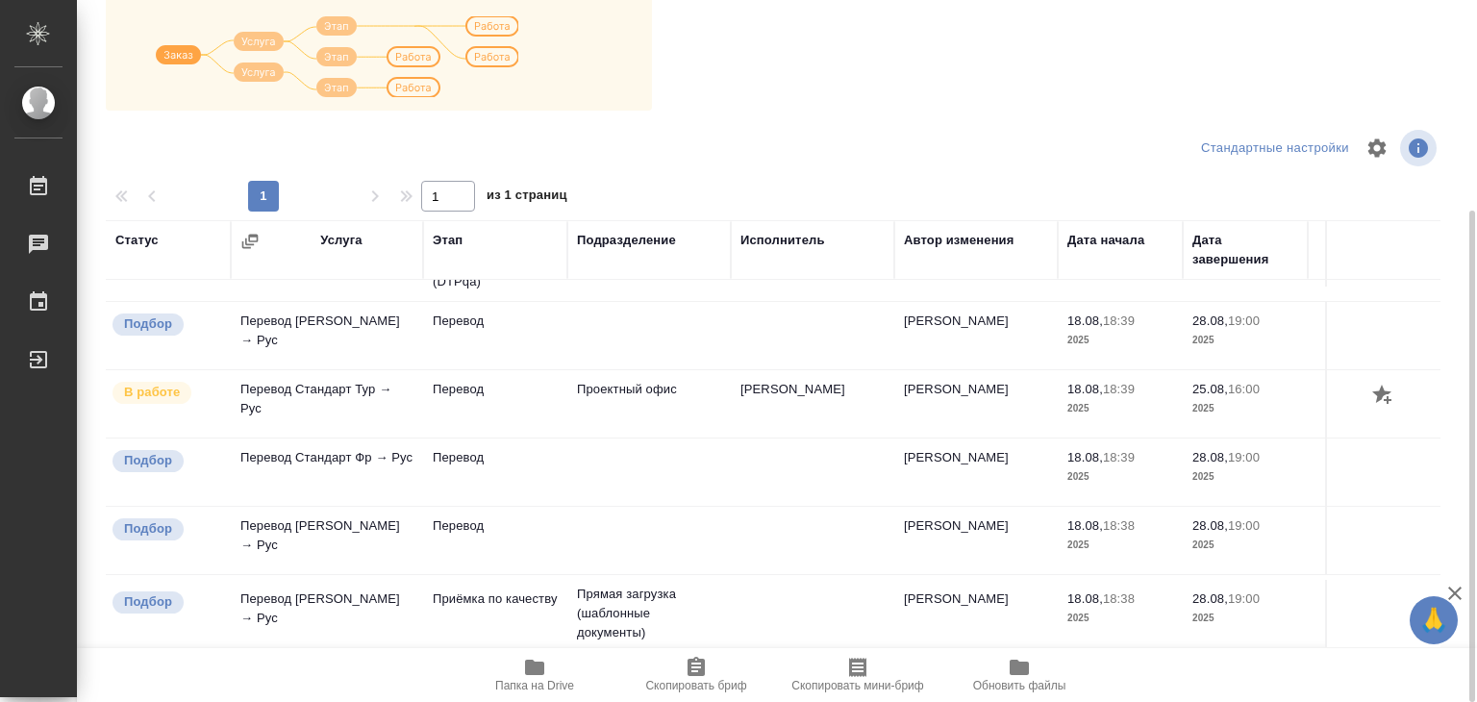
scroll to position [273, 0]
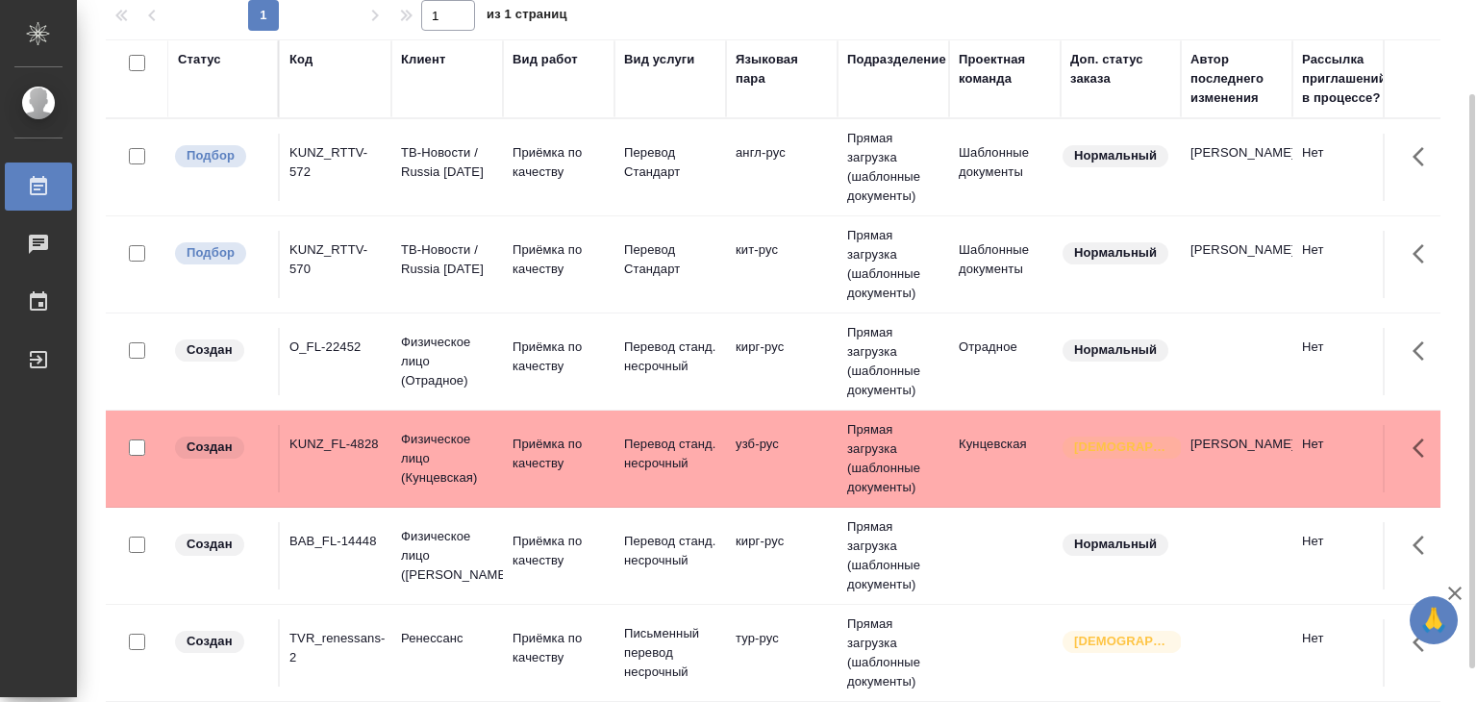
scroll to position [115, 0]
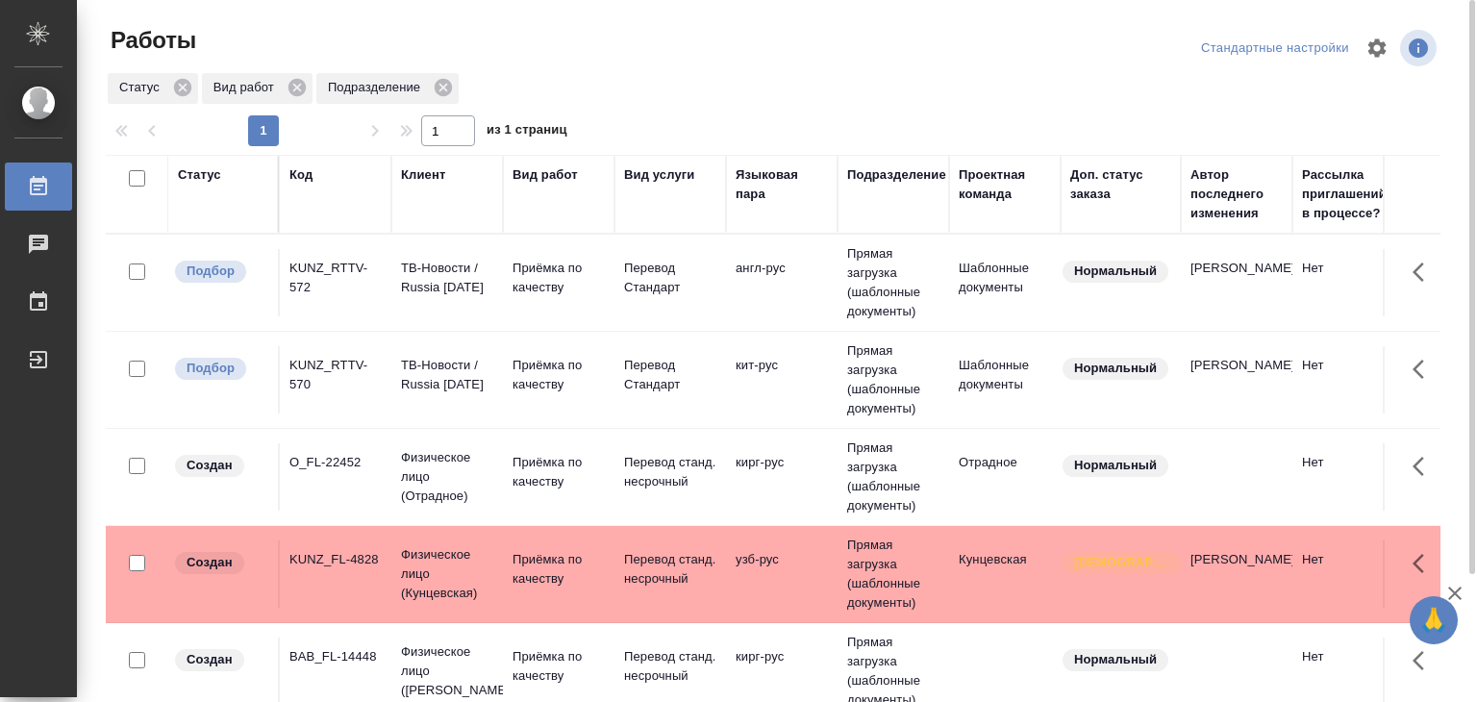
click at [616, 305] on td "Перевод Стандарт" at bounding box center [670, 282] width 112 height 67
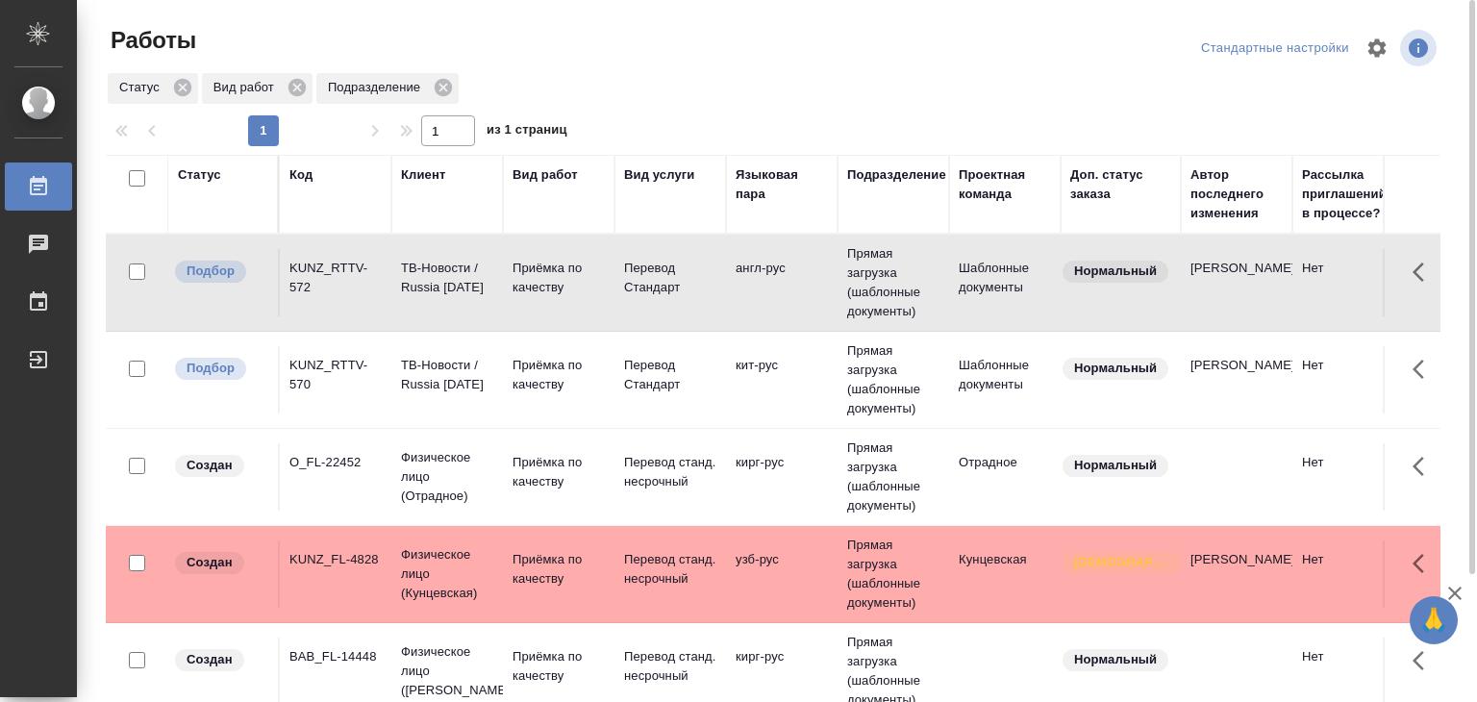
click at [616, 305] on td "Перевод Стандарт" at bounding box center [670, 282] width 112 height 67
click at [730, 316] on td "кит-рус" at bounding box center [782, 282] width 112 height 67
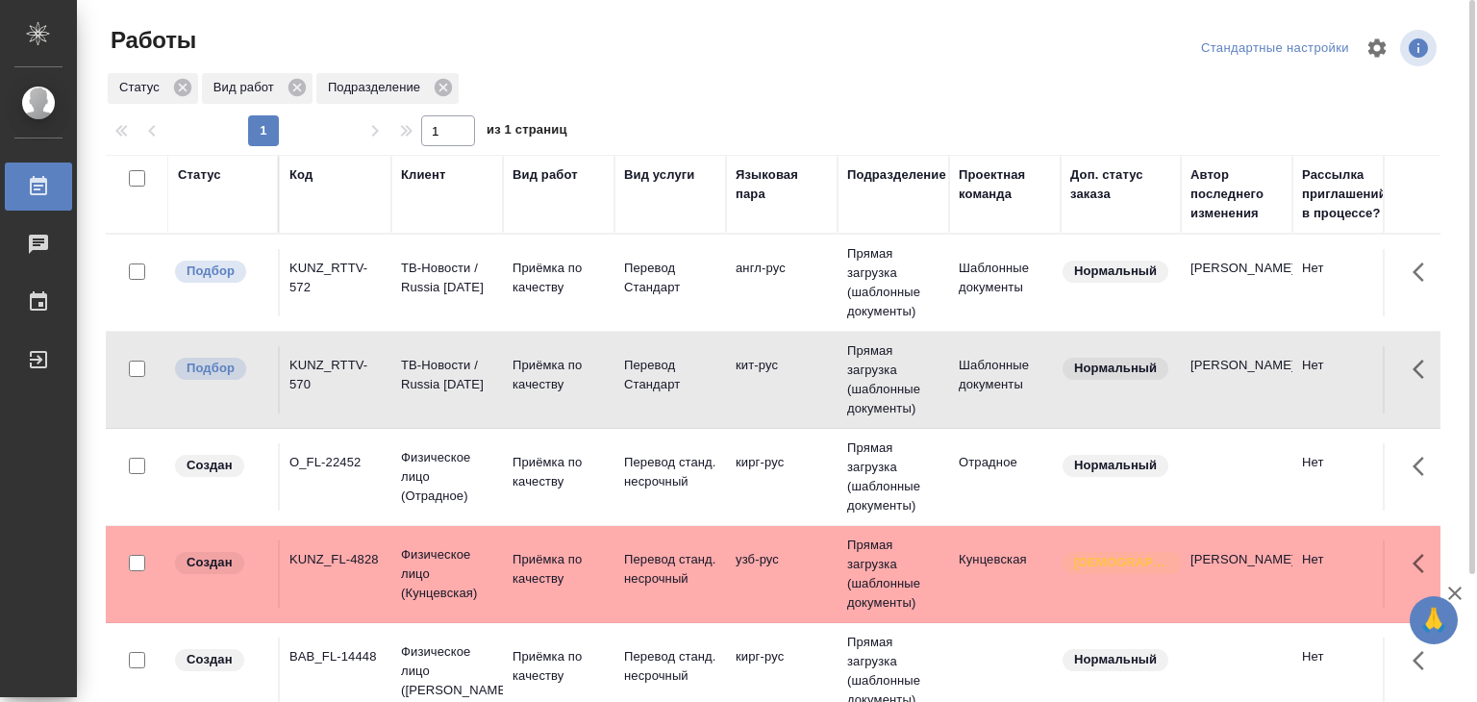
click at [730, 316] on td "кит-рус" at bounding box center [782, 282] width 112 height 67
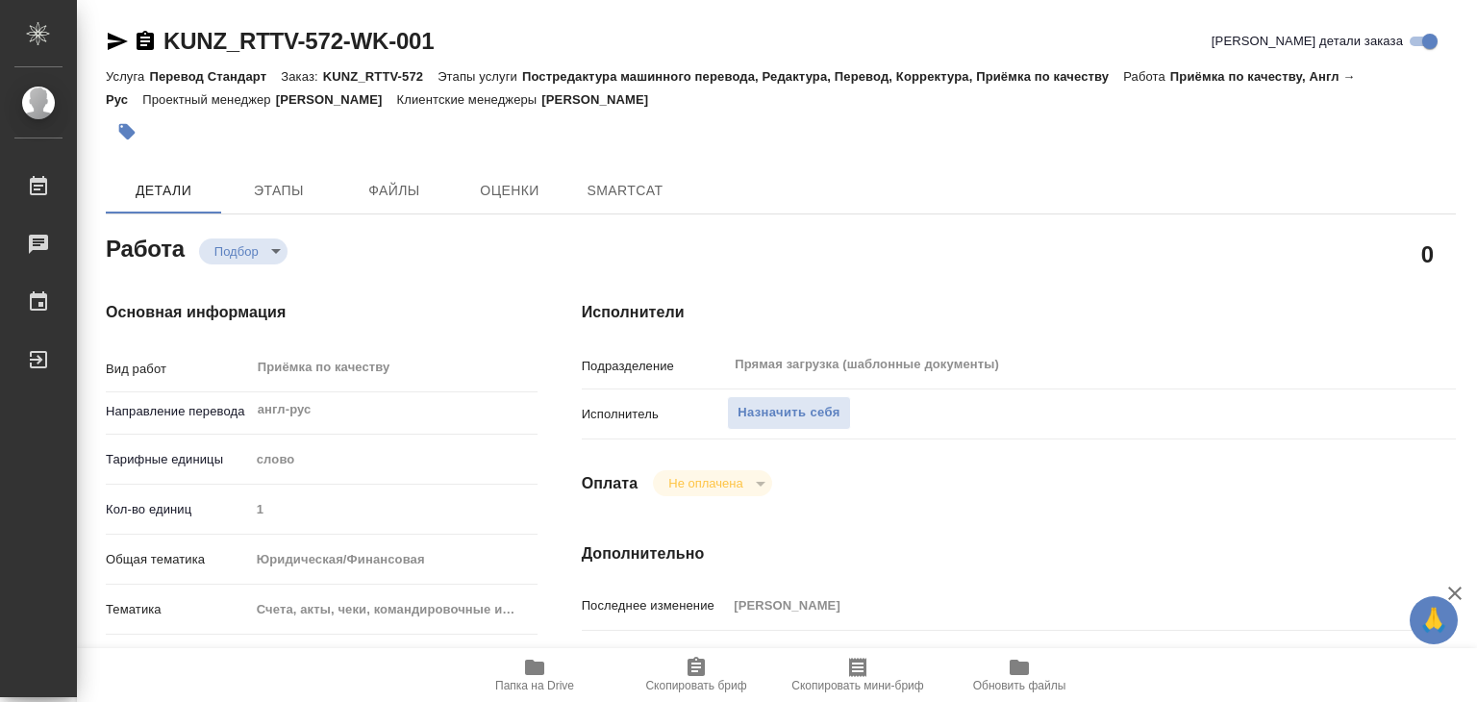
type textarea "x"
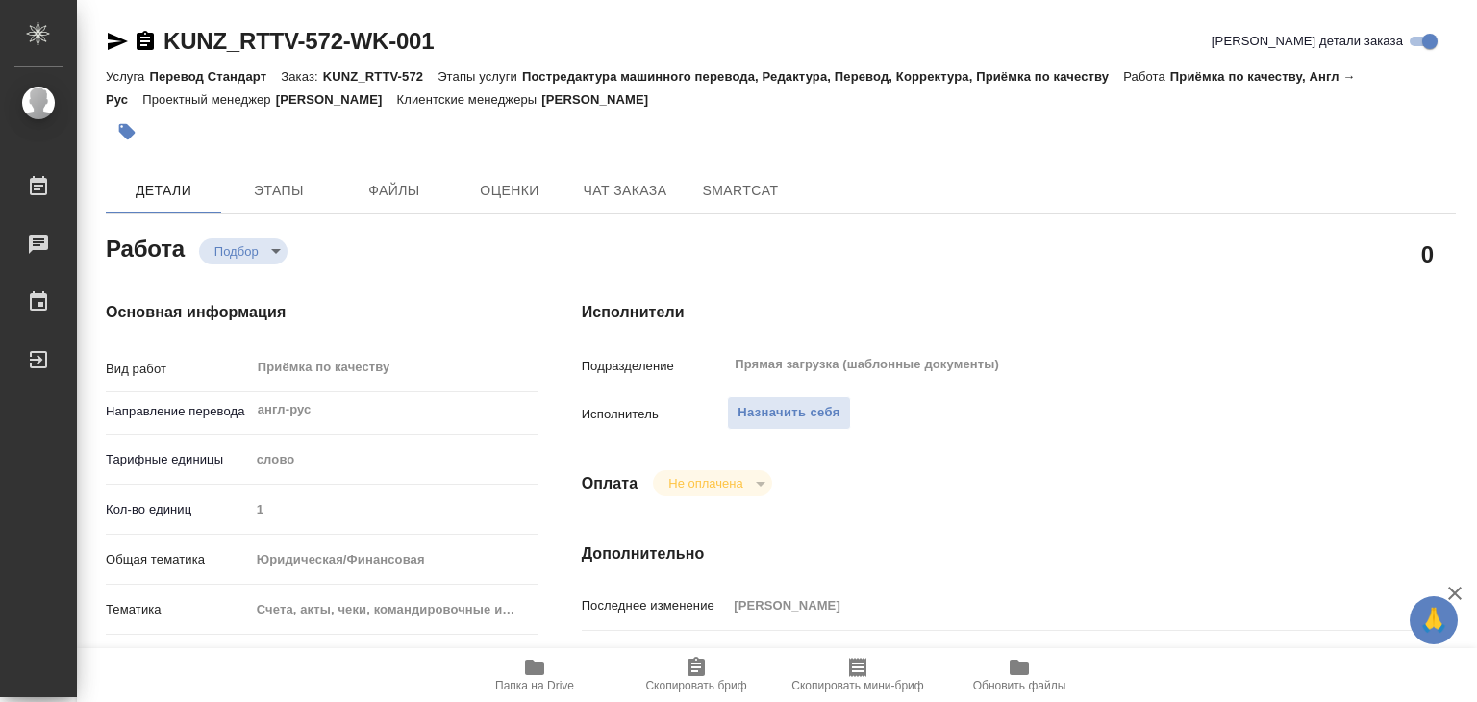
type textarea "x"
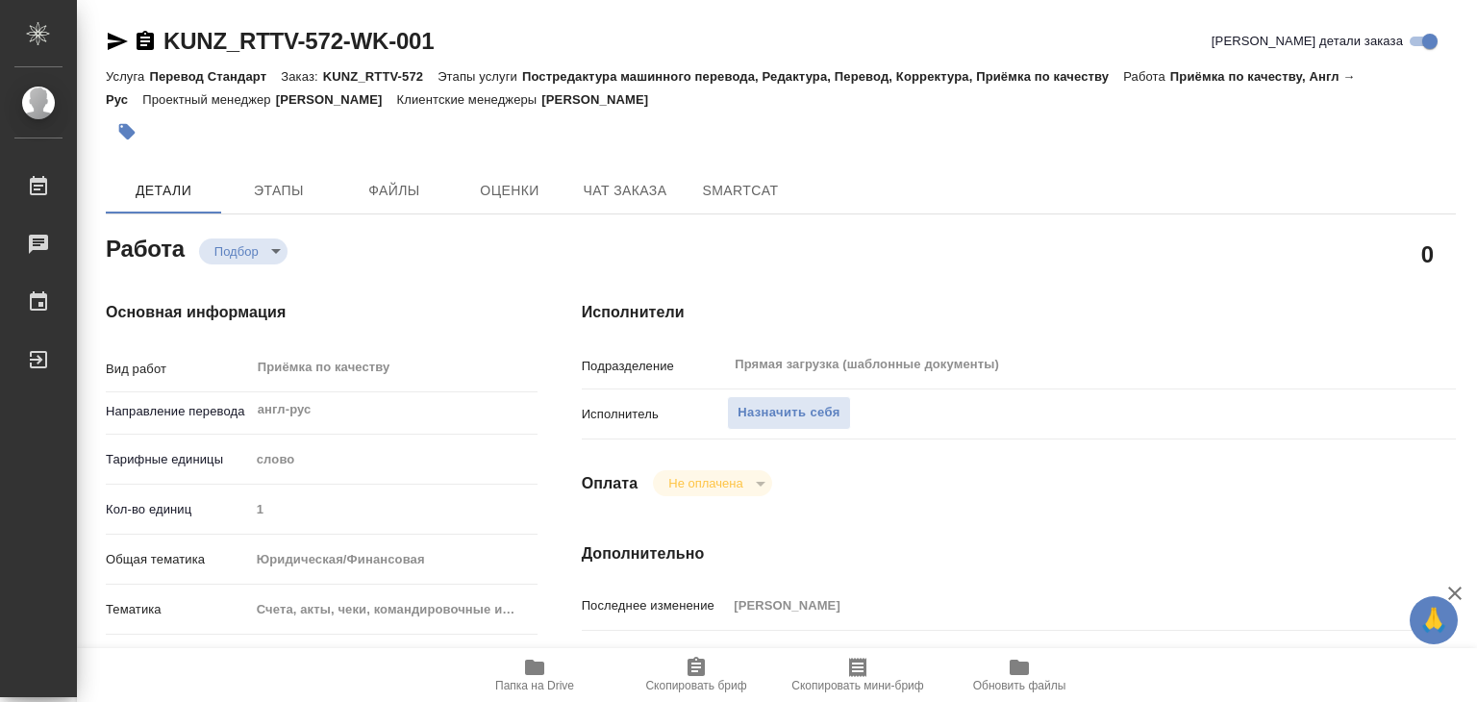
type textarea "x"
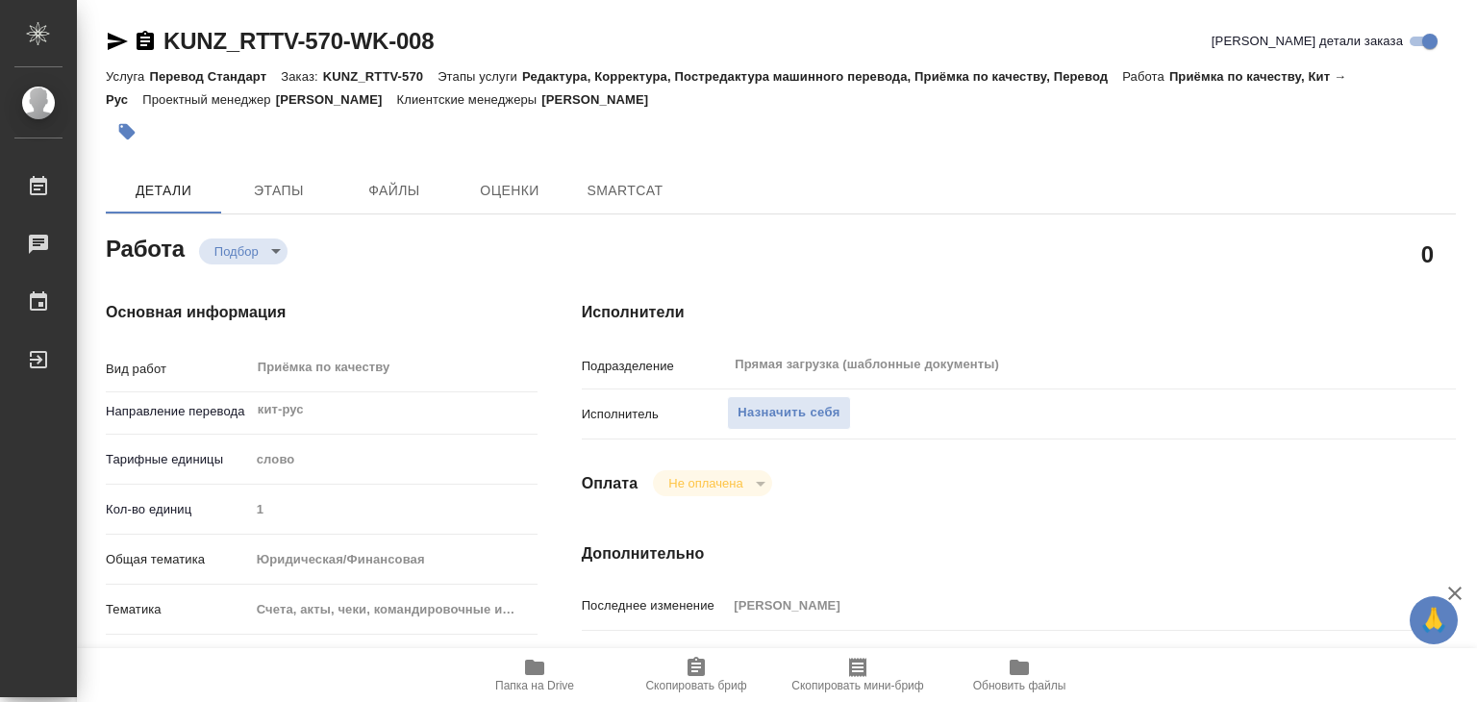
type textarea "x"
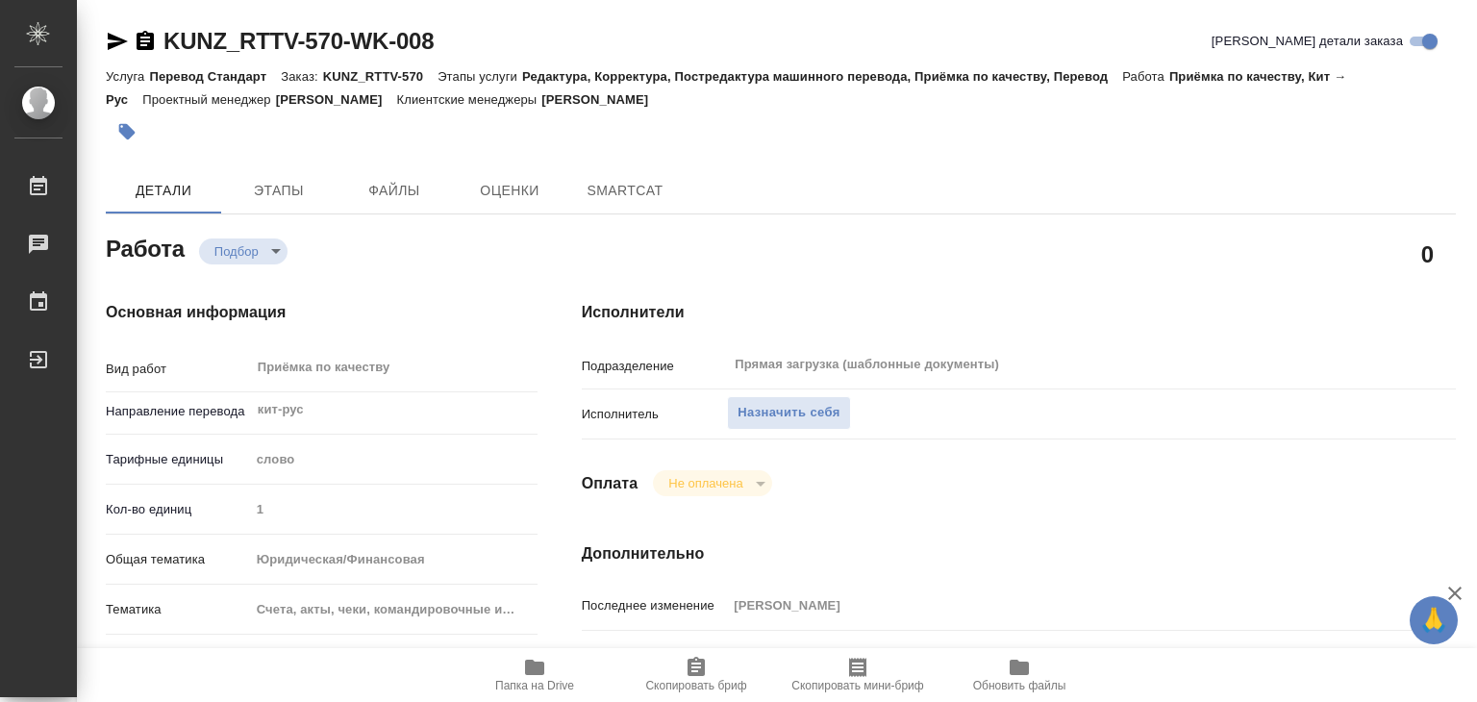
type textarea "x"
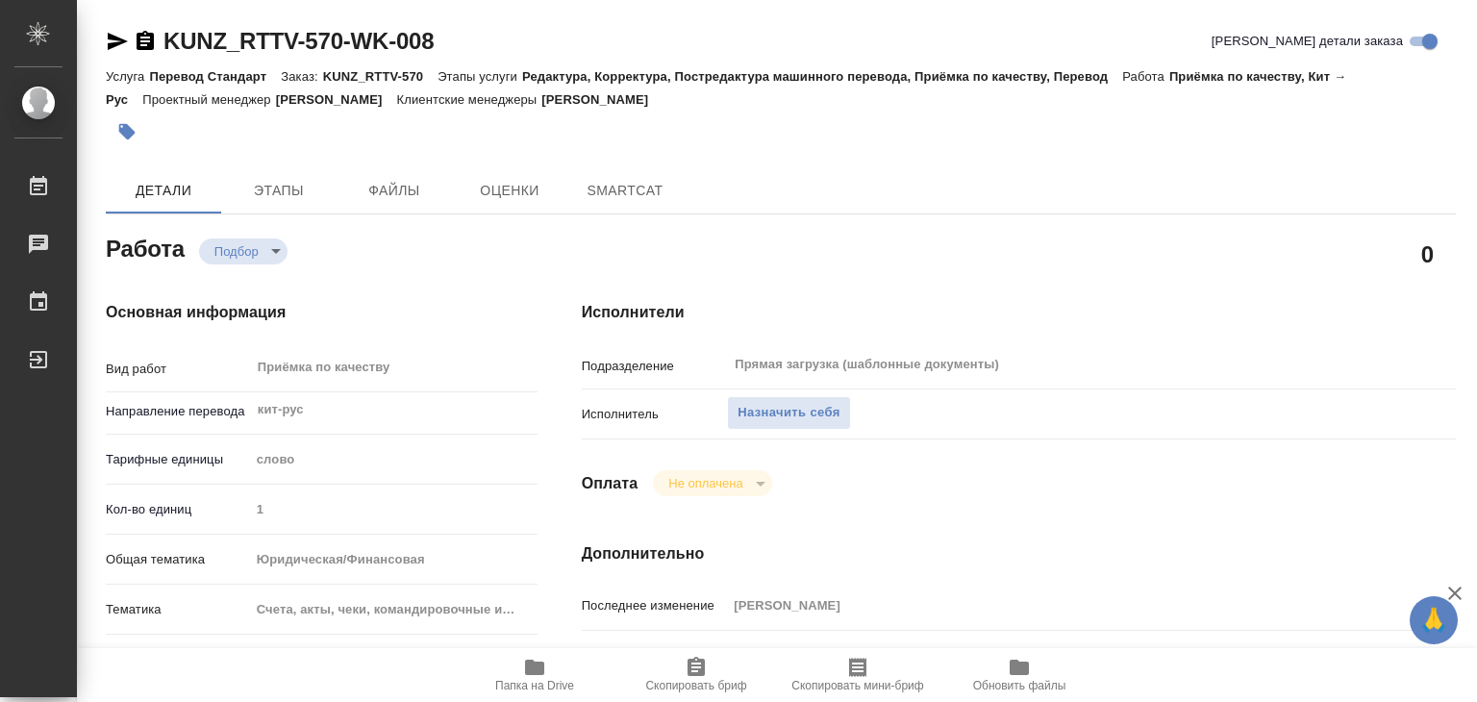
type textarea "x"
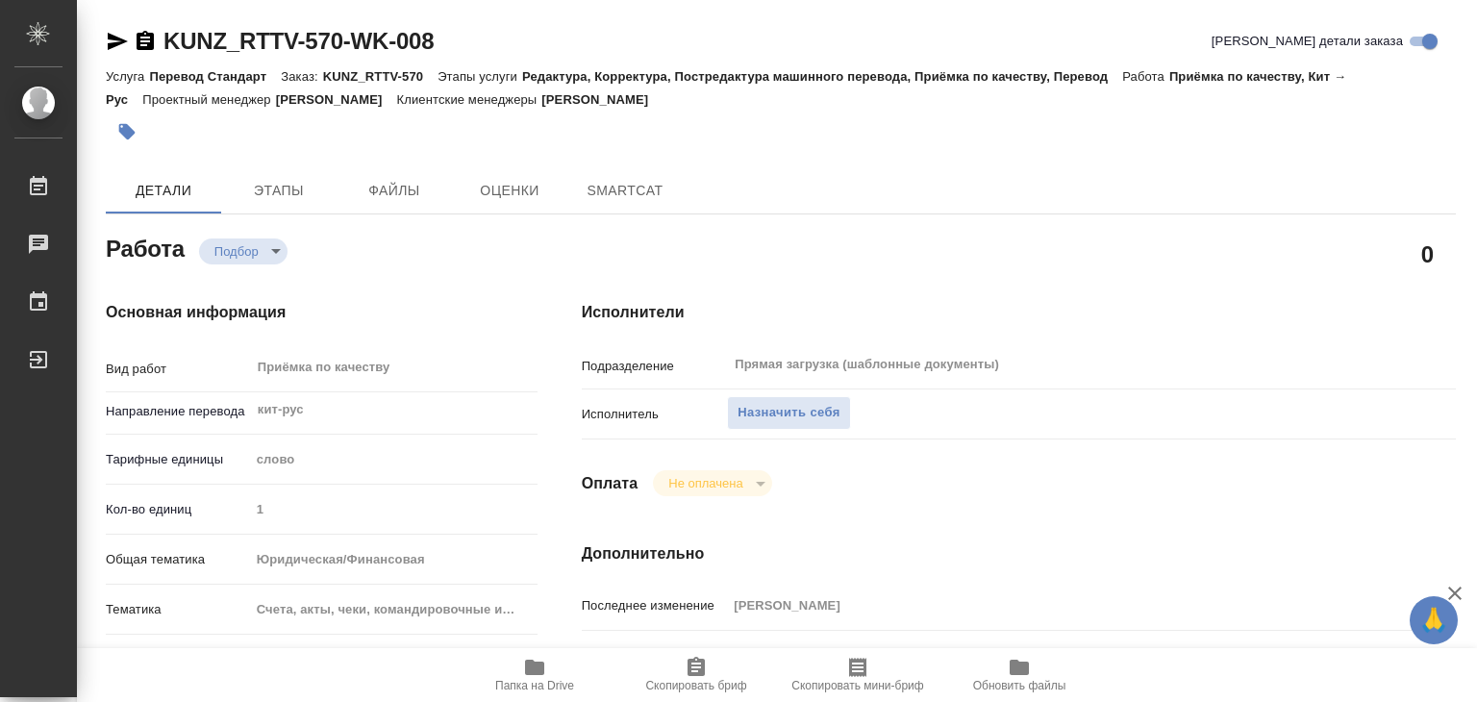
type textarea "x"
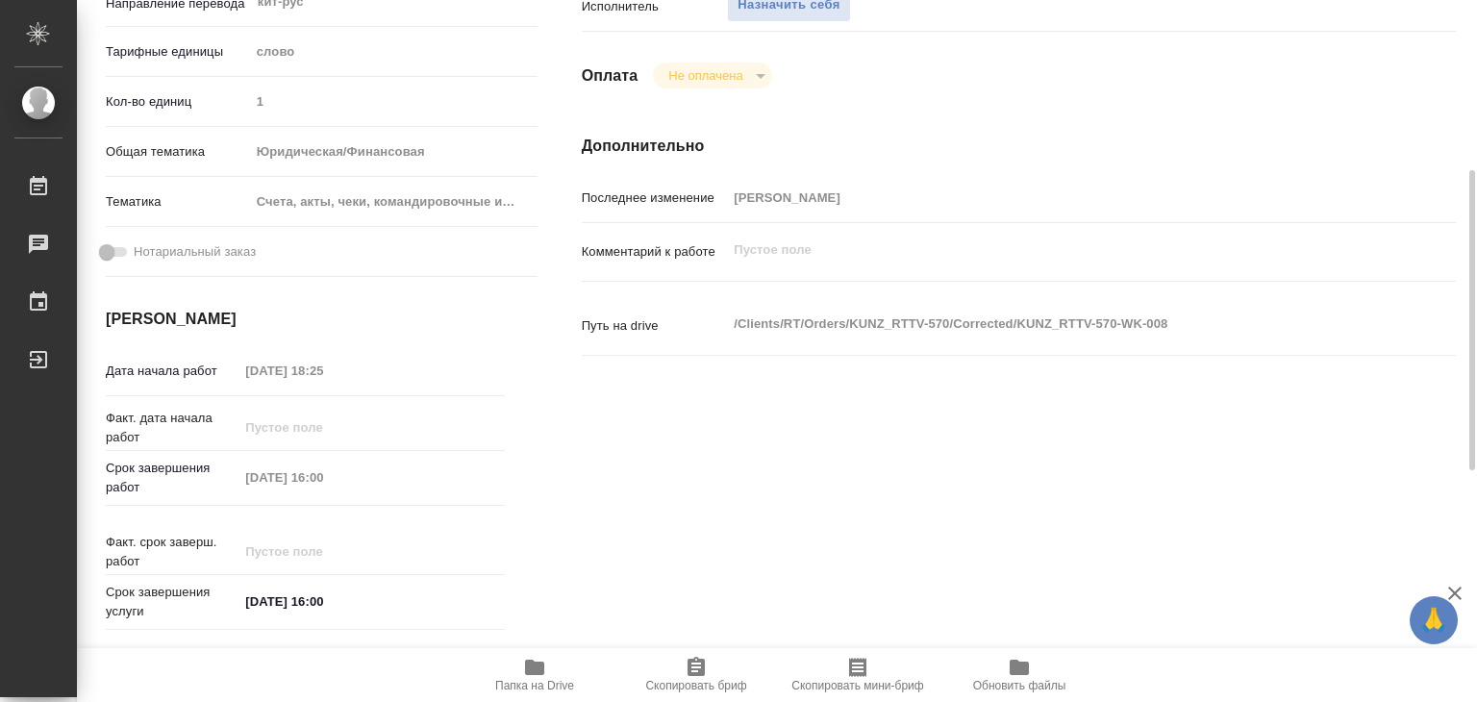
type textarea "x"
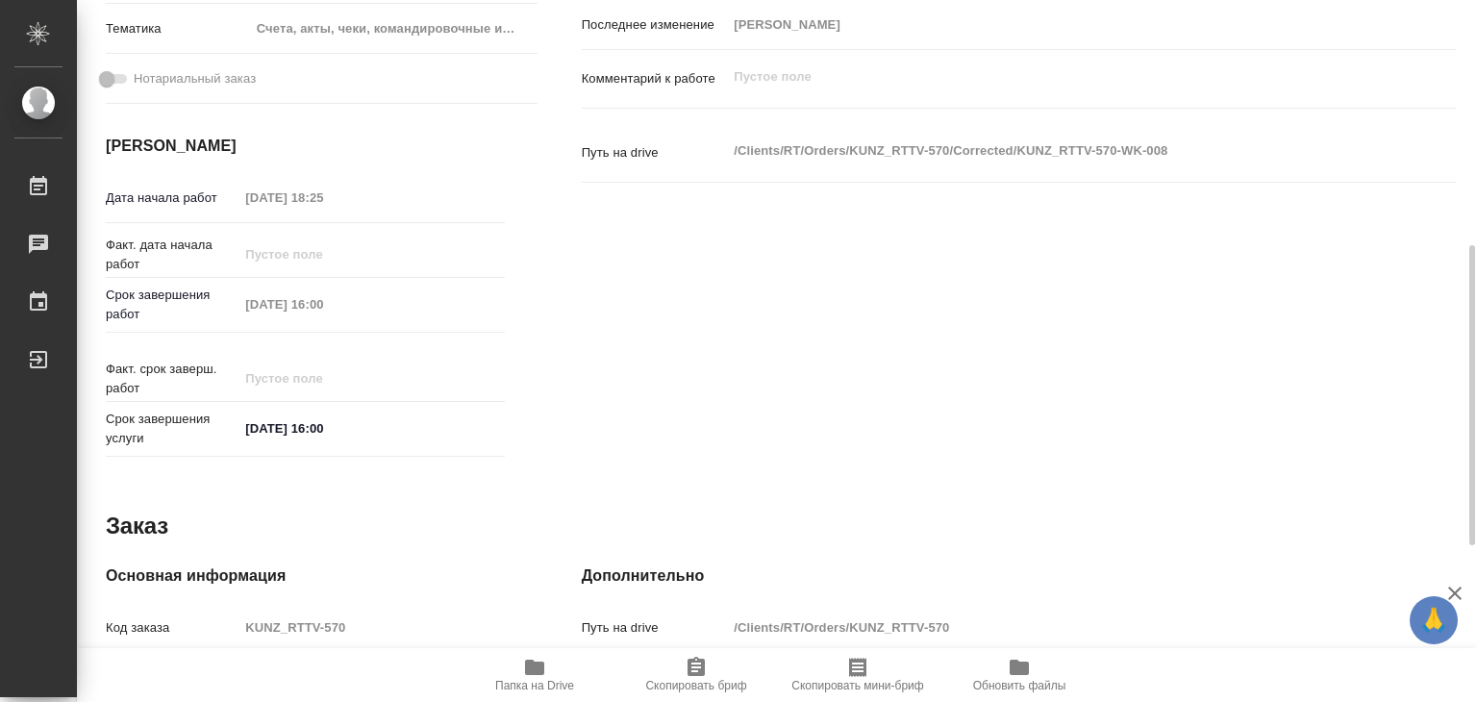
scroll to position [579, 0]
type textarea "x"
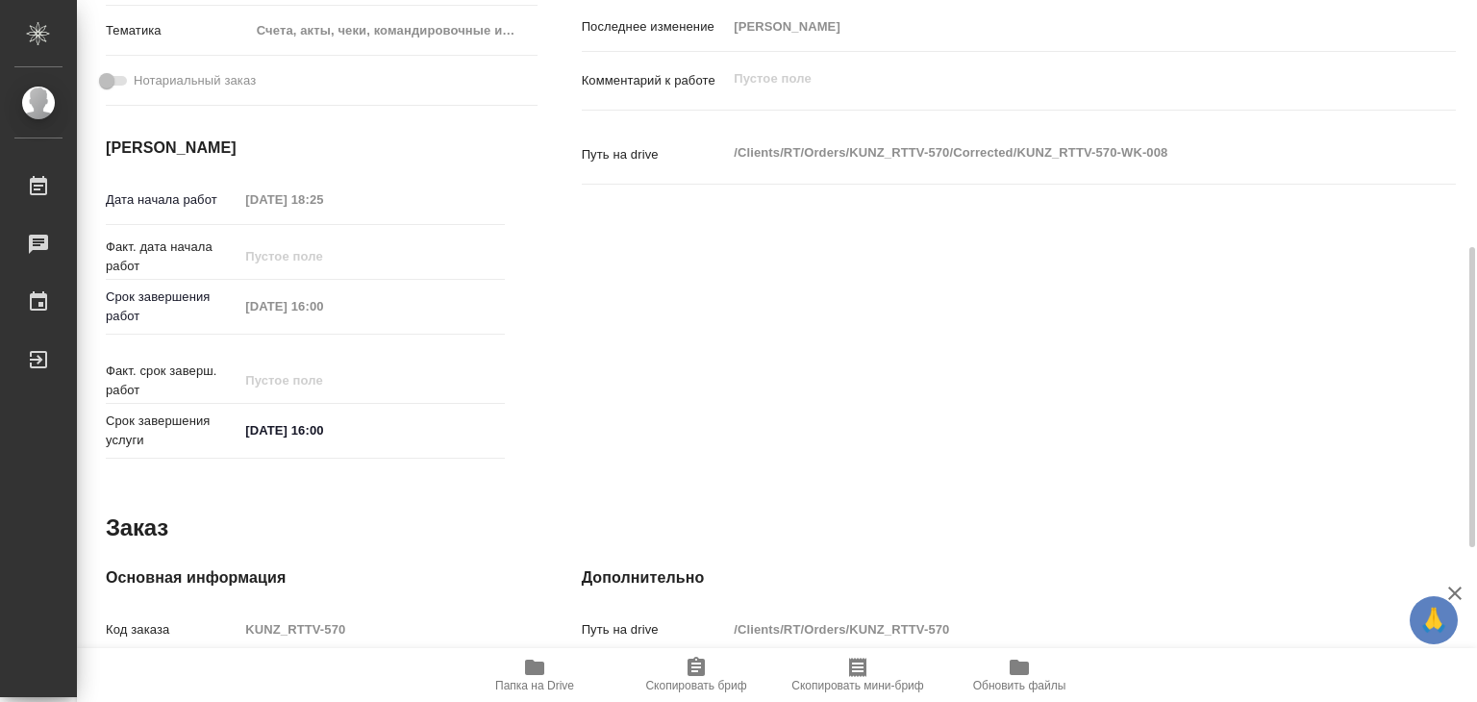
type textarea "x"
